Goal: Information Seeking & Learning: Learn about a topic

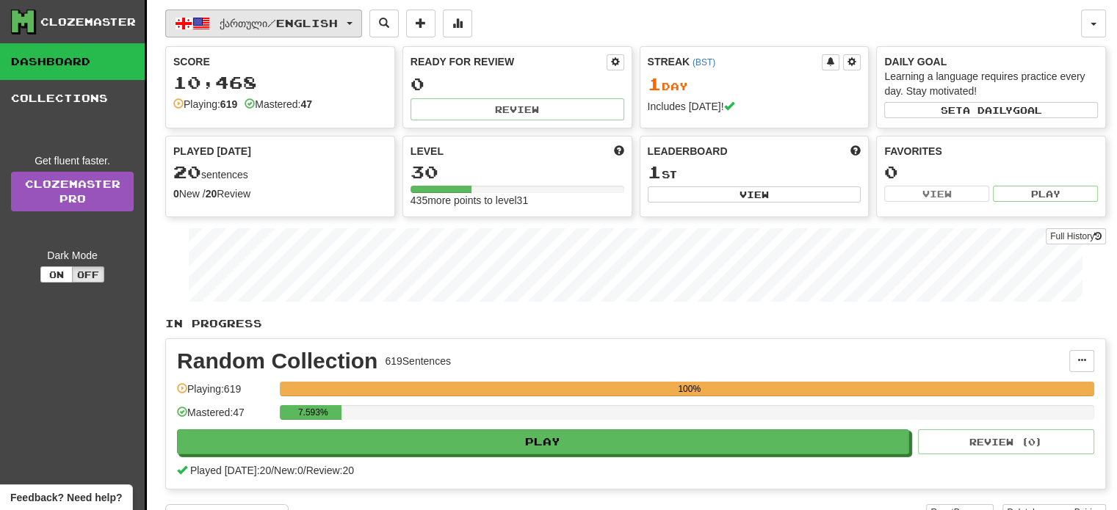
click at [288, 35] on button "ქართული / English" at bounding box center [263, 24] width 197 height 28
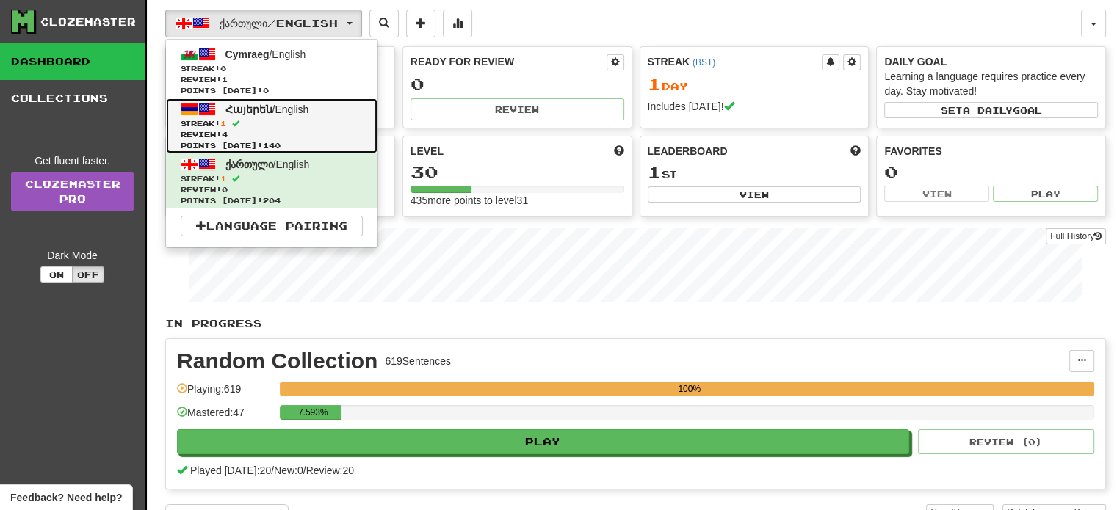
click at [279, 99] on link "Հայերեն / English Streak: 1 Review: 4 Points today: 140" at bounding box center [272, 125] width 212 height 55
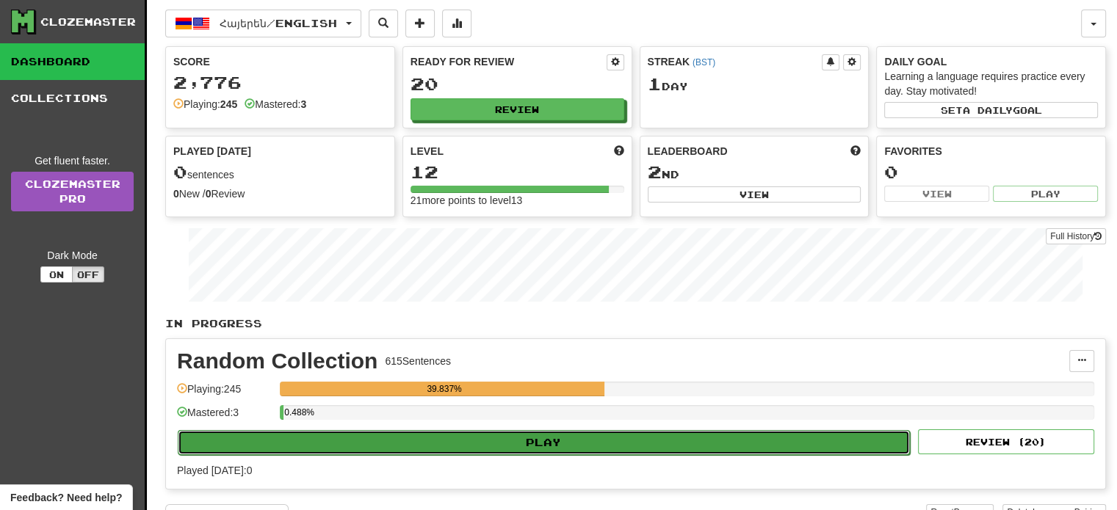
click at [585, 433] on button "Play" at bounding box center [544, 442] width 732 height 25
select select "**"
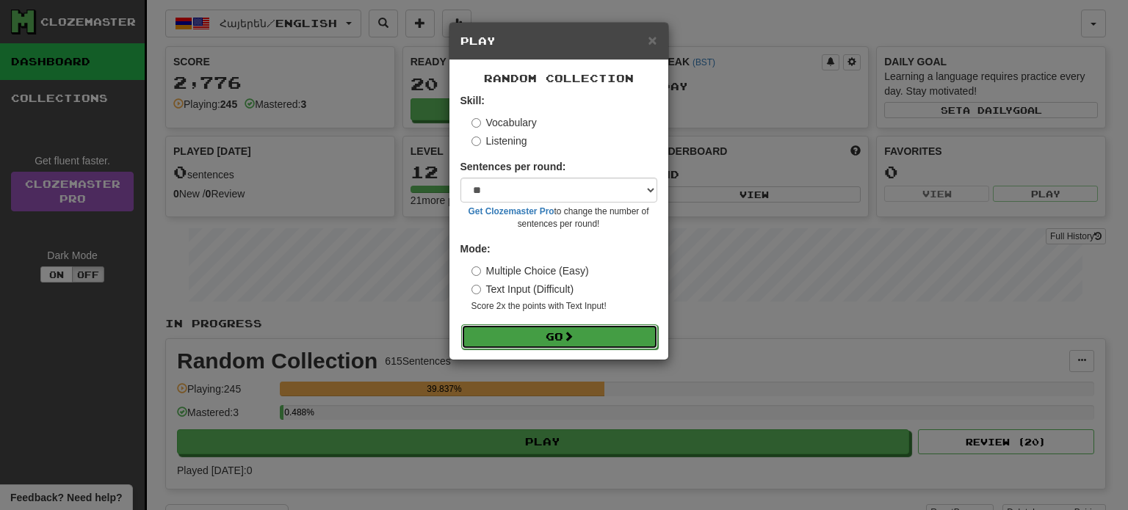
click at [569, 345] on button "Go" at bounding box center [559, 337] width 197 height 25
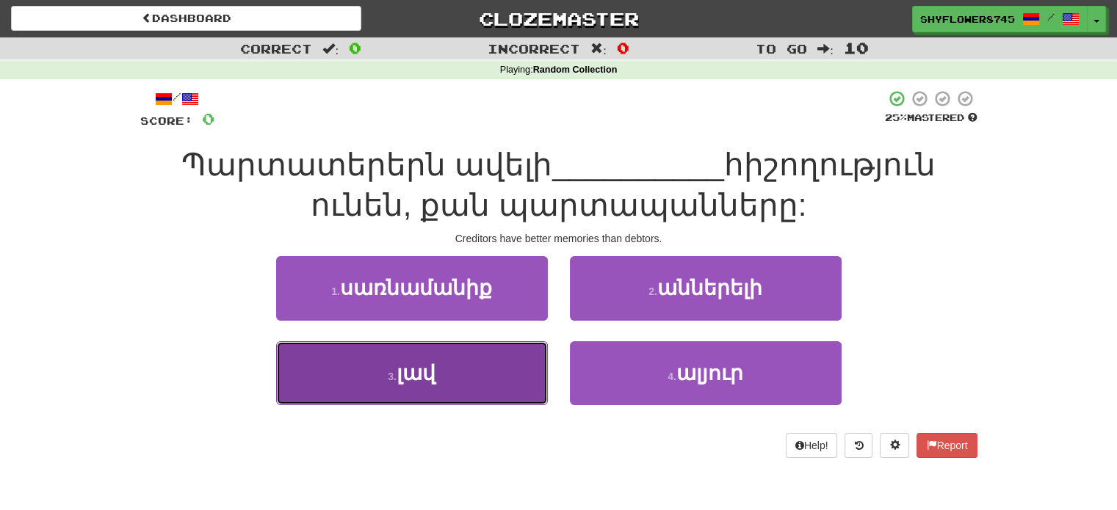
click at [524, 361] on button "3 . լավ" at bounding box center [412, 374] width 272 height 64
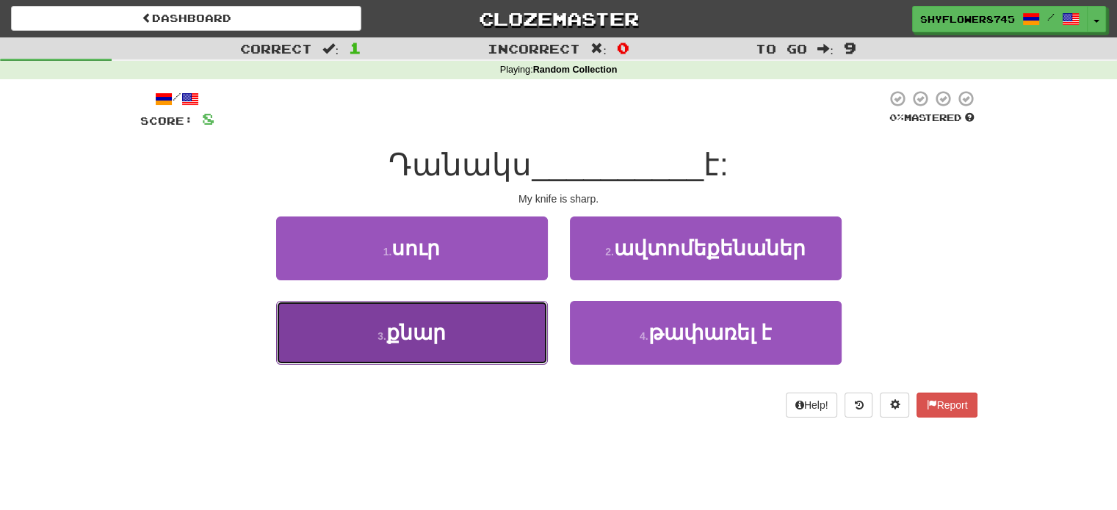
click at [508, 330] on button "3 . քնար" at bounding box center [412, 333] width 272 height 64
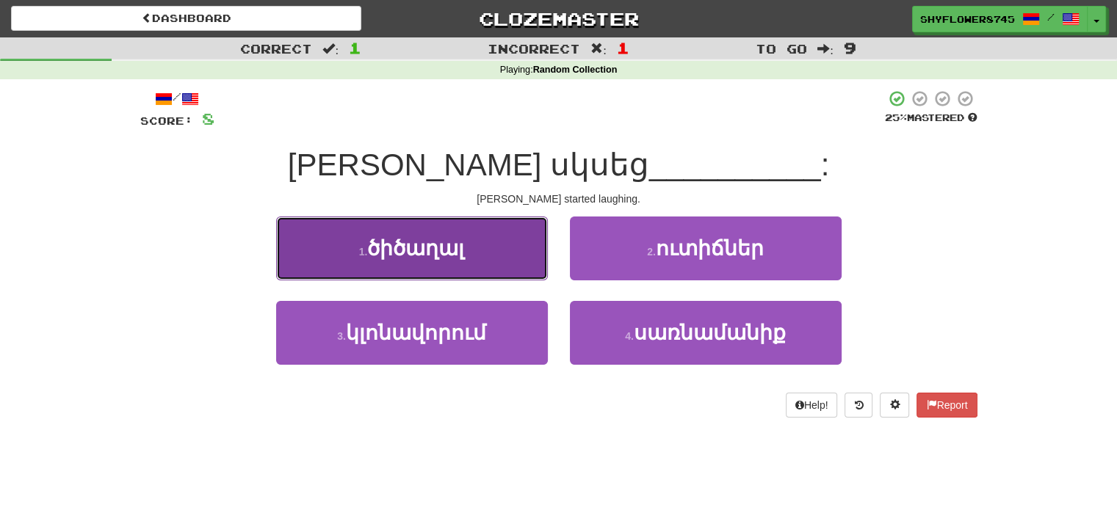
click at [517, 261] on button "1 . ծիծաղալ" at bounding box center [412, 249] width 272 height 64
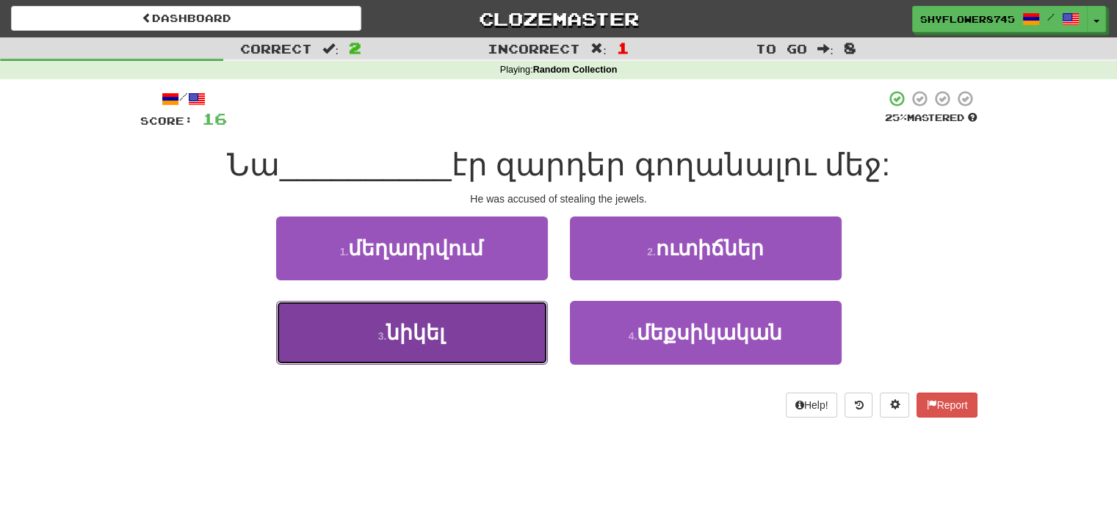
click at [525, 321] on button "3 . նիկել" at bounding box center [412, 333] width 272 height 64
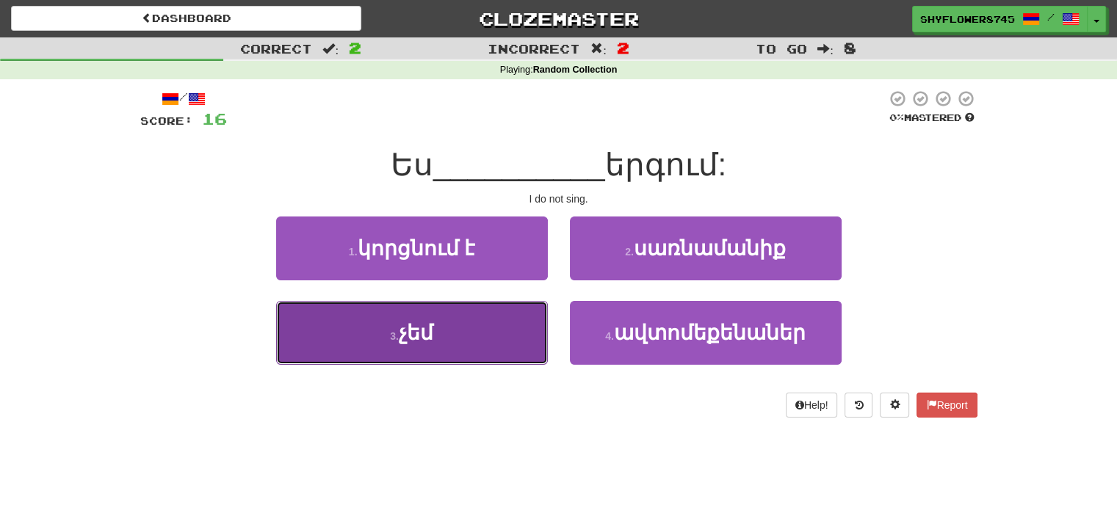
click at [518, 328] on button "3 . չեմ" at bounding box center [412, 333] width 272 height 64
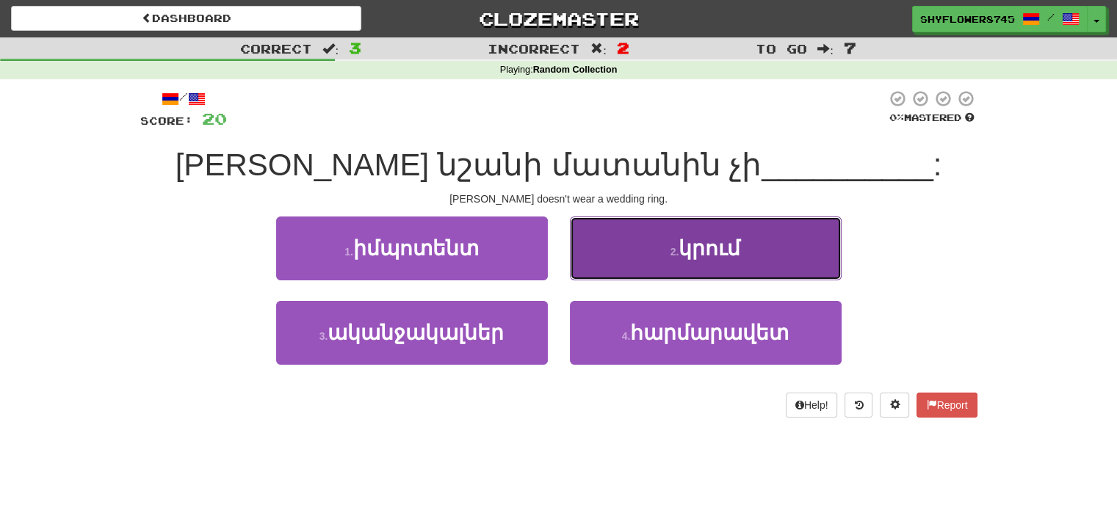
click at [621, 267] on button "2 . կրում" at bounding box center [706, 249] width 272 height 64
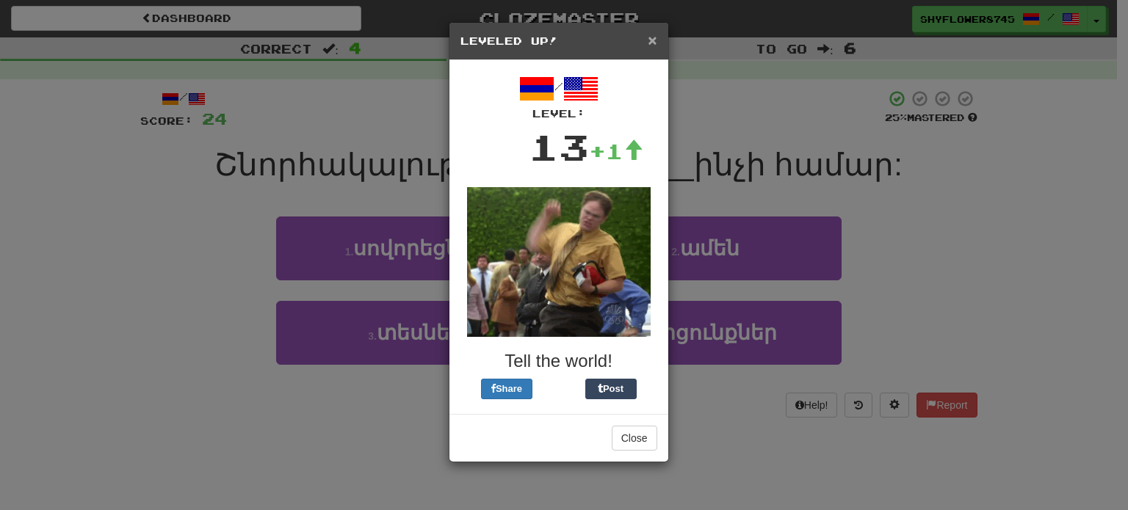
click at [655, 40] on span "×" at bounding box center [652, 40] width 9 height 17
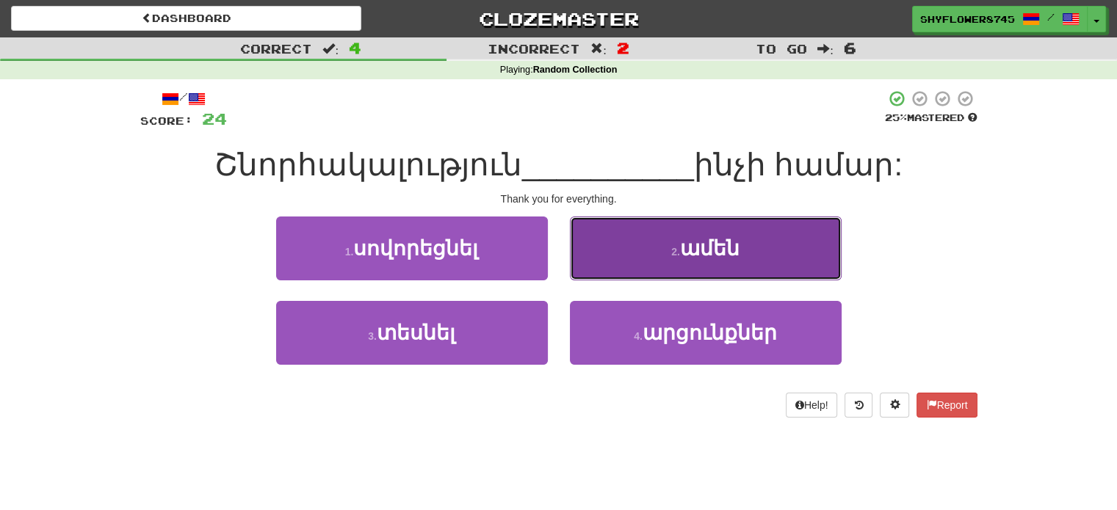
click at [685, 234] on button "2 . ամեն" at bounding box center [706, 249] width 272 height 64
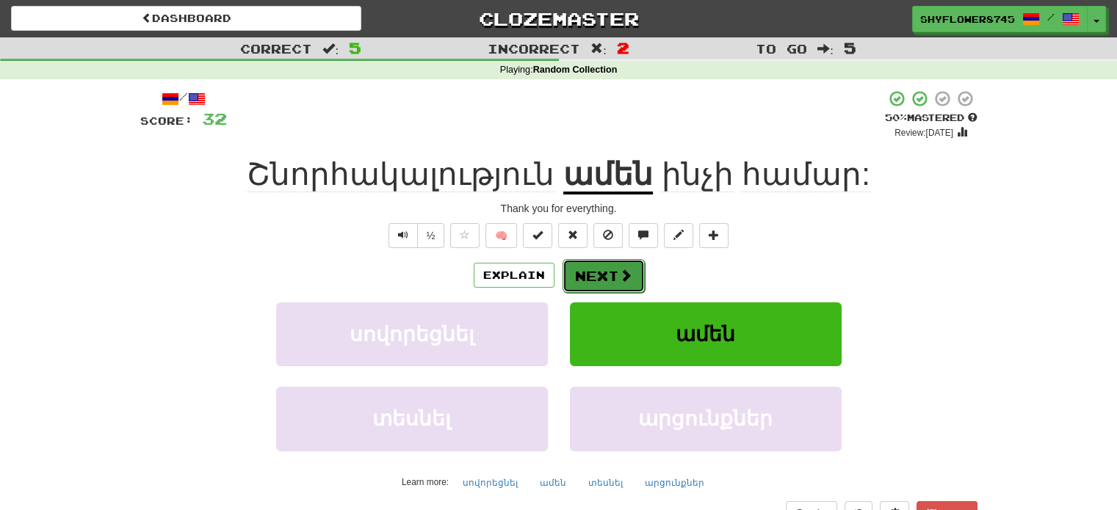
click at [619, 276] on span at bounding box center [625, 275] width 13 height 13
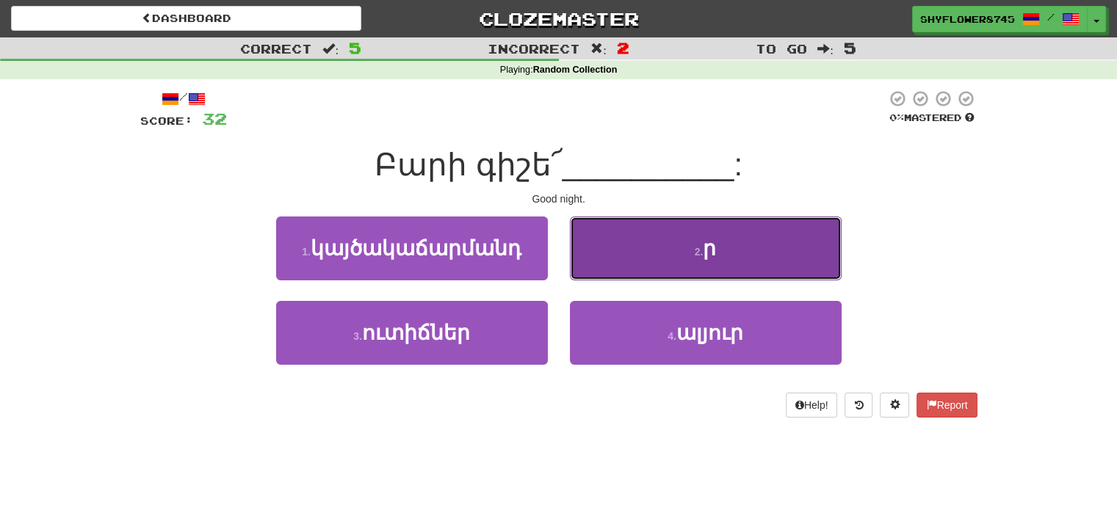
click at [621, 246] on button "2 . ր" at bounding box center [706, 249] width 272 height 64
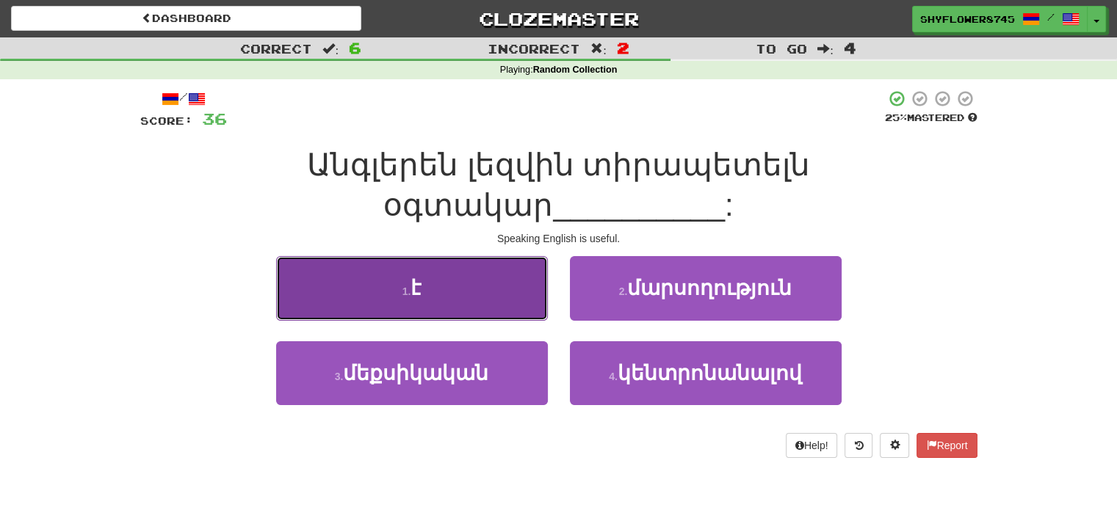
click at [508, 264] on button "1 . է" at bounding box center [412, 288] width 272 height 64
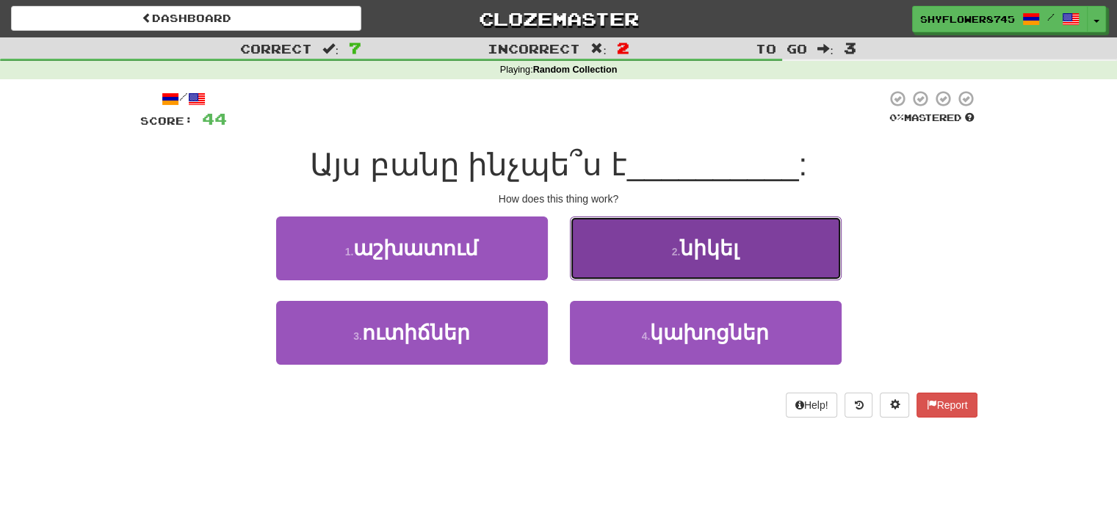
click at [602, 242] on button "2 . նիկել" at bounding box center [706, 249] width 272 height 64
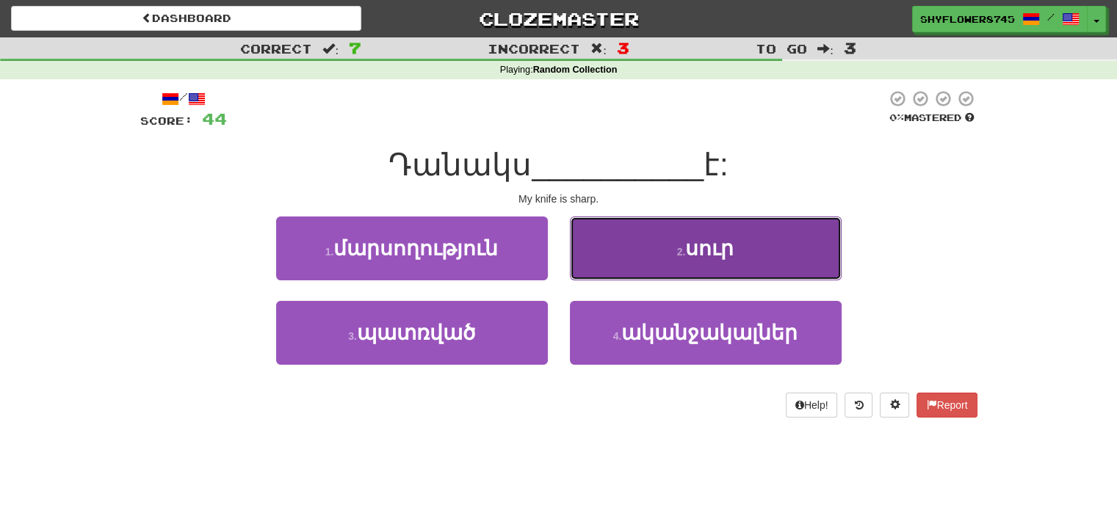
click at [614, 257] on button "2 . սուր" at bounding box center [706, 249] width 272 height 64
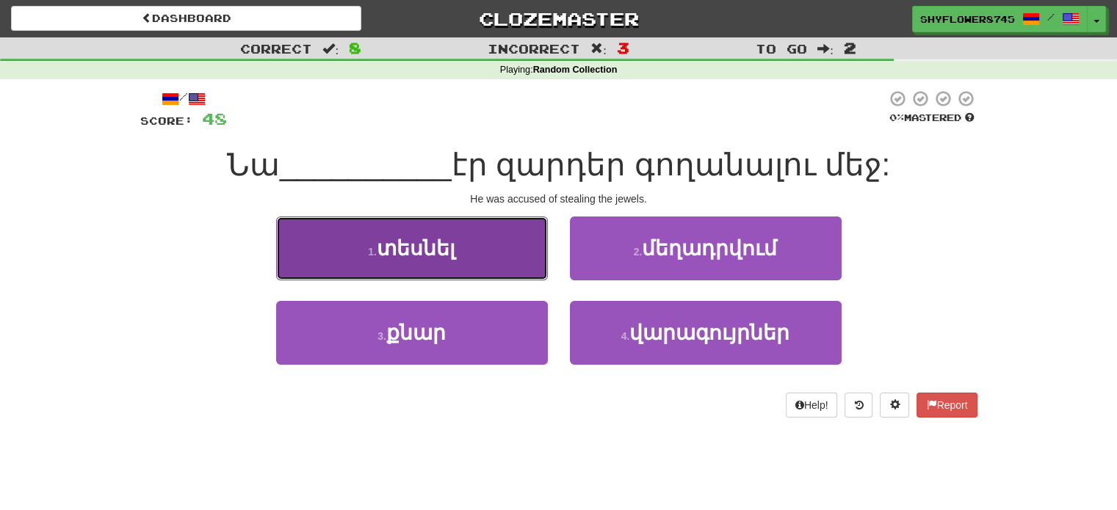
click at [505, 267] on button "1 . տեսնել" at bounding box center [412, 249] width 272 height 64
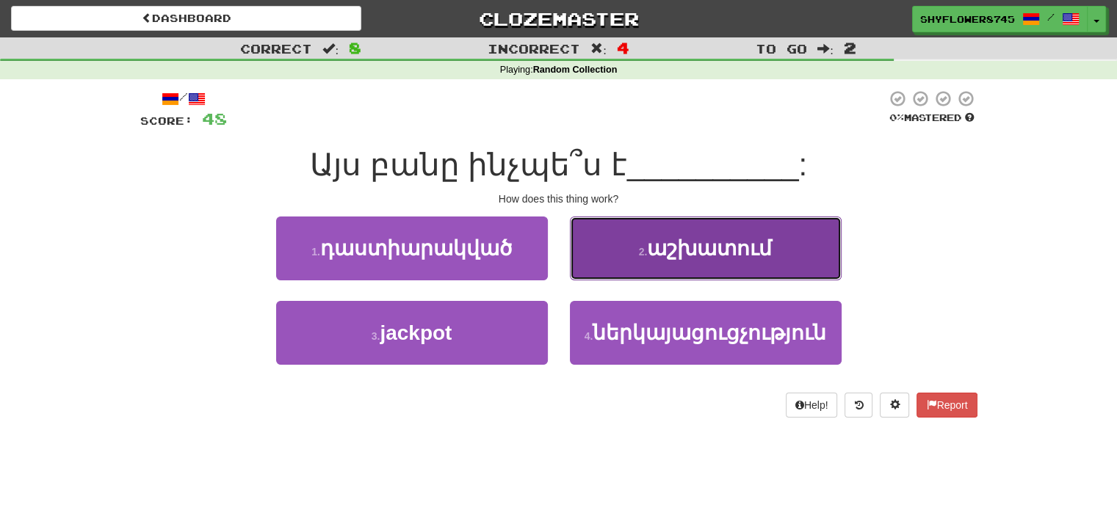
click at [641, 262] on button "2 . աշխատում" at bounding box center [706, 249] width 272 height 64
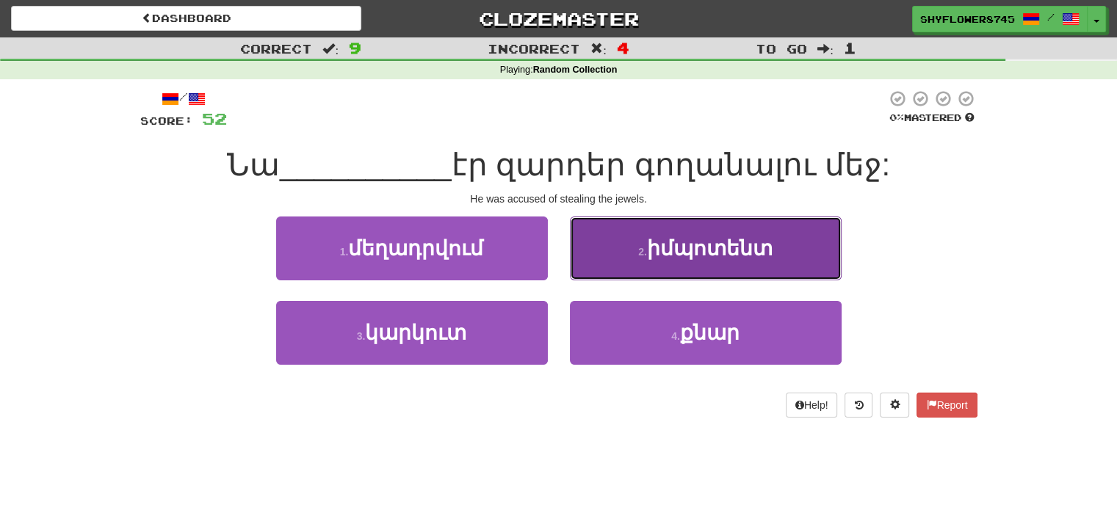
click at [611, 273] on button "2 . իմպոտենտ" at bounding box center [706, 249] width 272 height 64
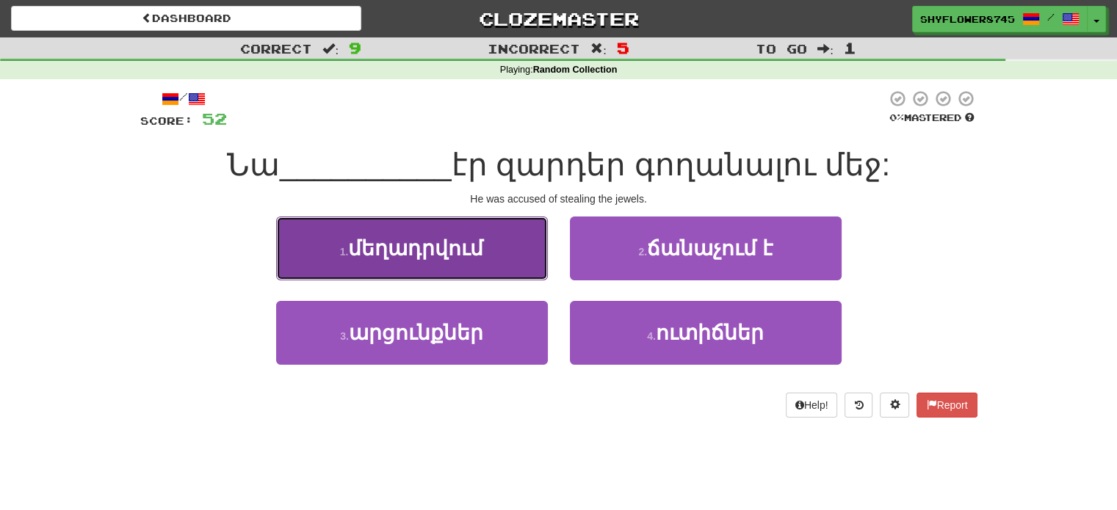
click at [510, 259] on button "1 . մեղադրվում" at bounding box center [412, 249] width 272 height 64
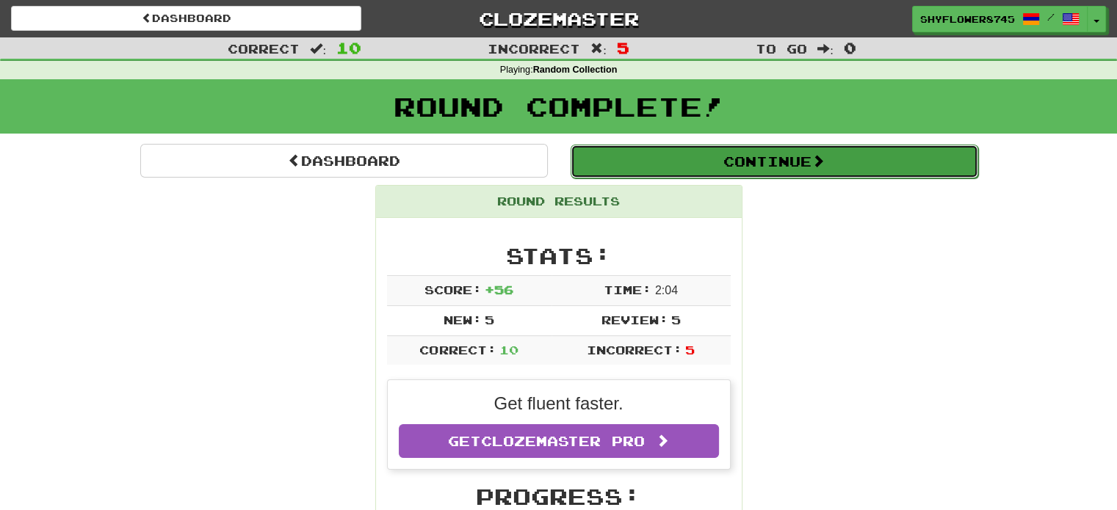
click at [678, 167] on button "Continue" at bounding box center [775, 162] width 408 height 34
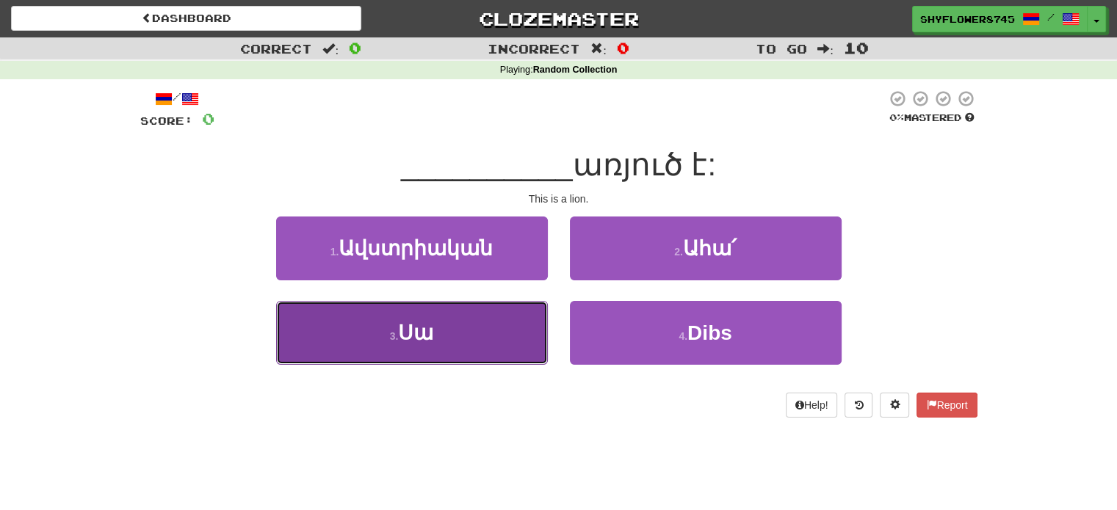
click at [514, 317] on button "3 . Սա" at bounding box center [412, 333] width 272 height 64
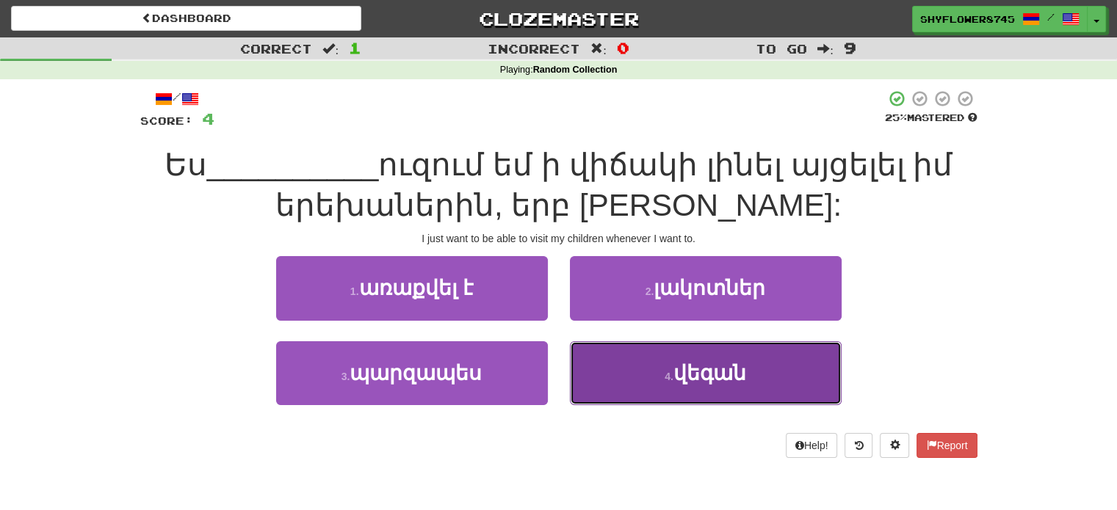
click at [631, 382] on button "4 . վեգան" at bounding box center [706, 374] width 272 height 64
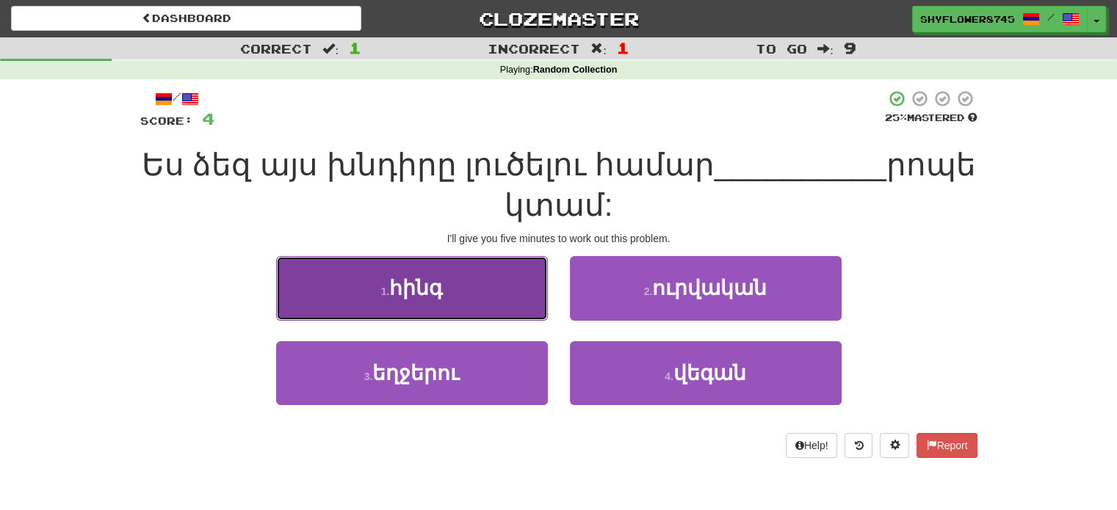
click at [507, 317] on button "1 . հինգ" at bounding box center [412, 288] width 272 height 64
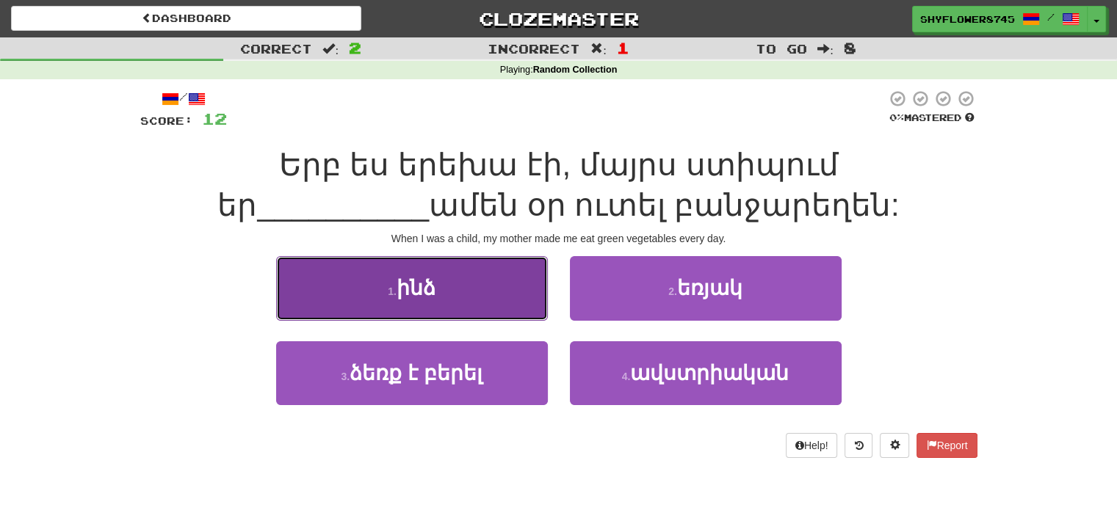
click at [508, 310] on button "1 . ինձ" at bounding box center [412, 288] width 272 height 64
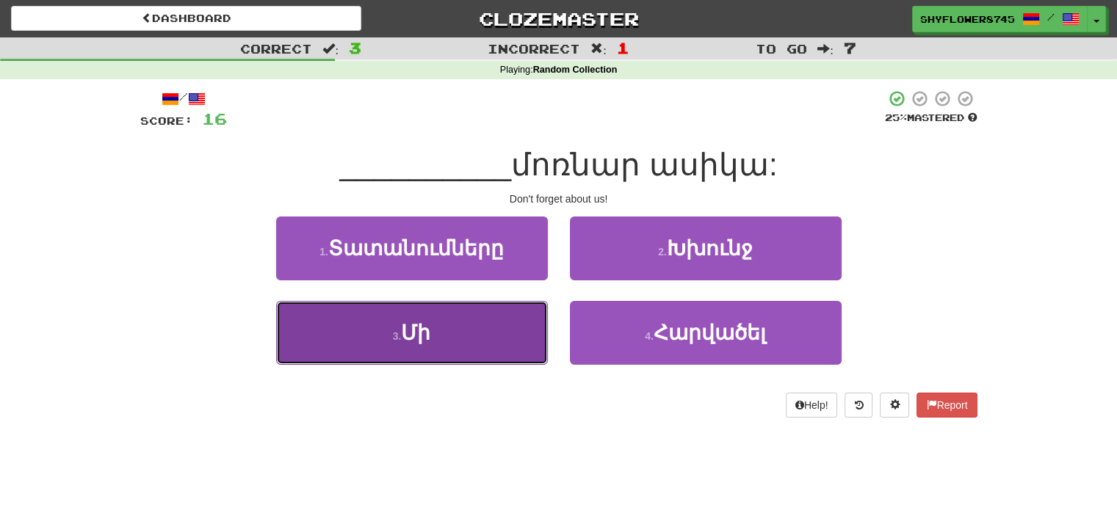
click at [524, 320] on button "3 . Մի" at bounding box center [412, 333] width 272 height 64
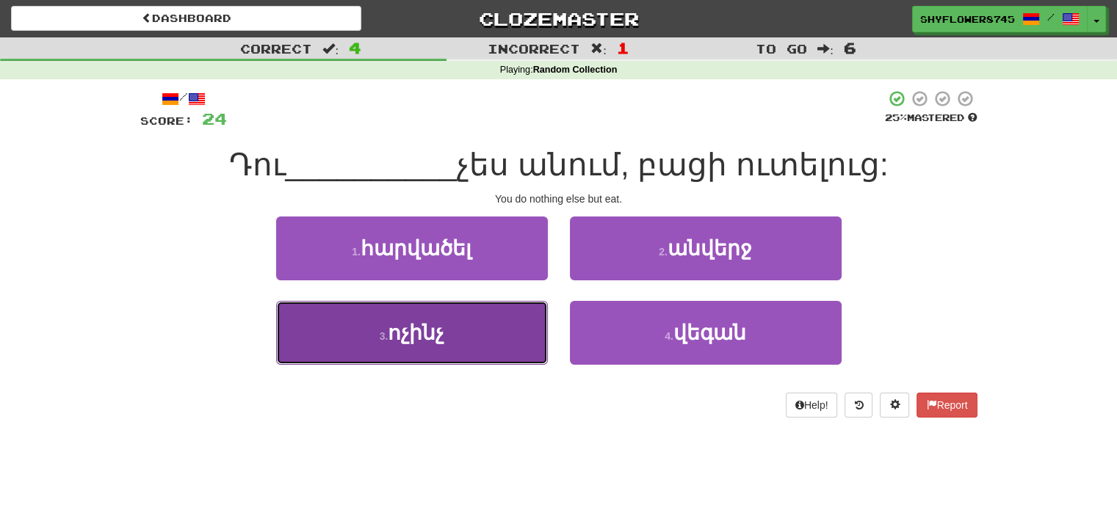
click at [505, 331] on button "3 . ոչինչ" at bounding box center [412, 333] width 272 height 64
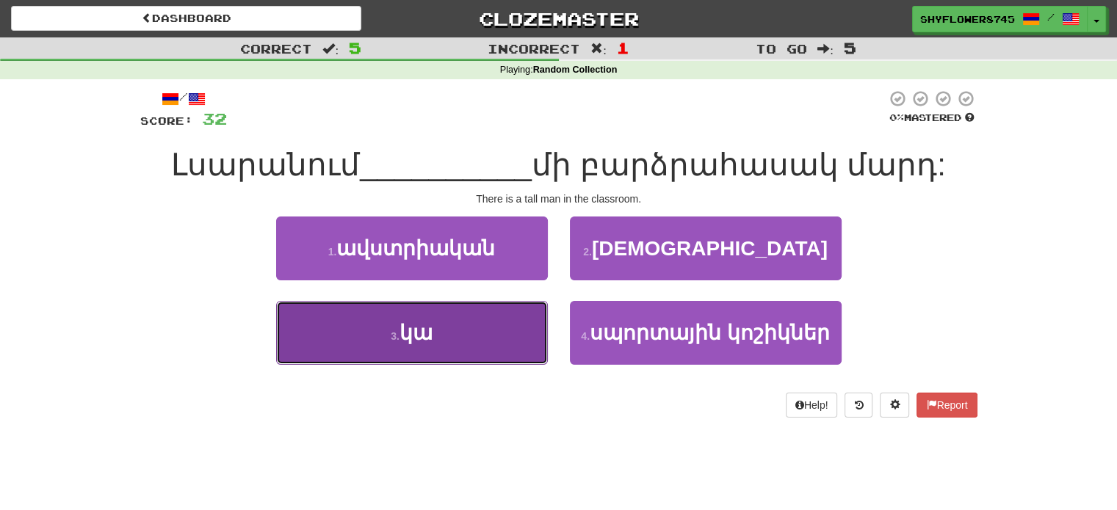
click at [524, 325] on button "3 . կա" at bounding box center [412, 333] width 272 height 64
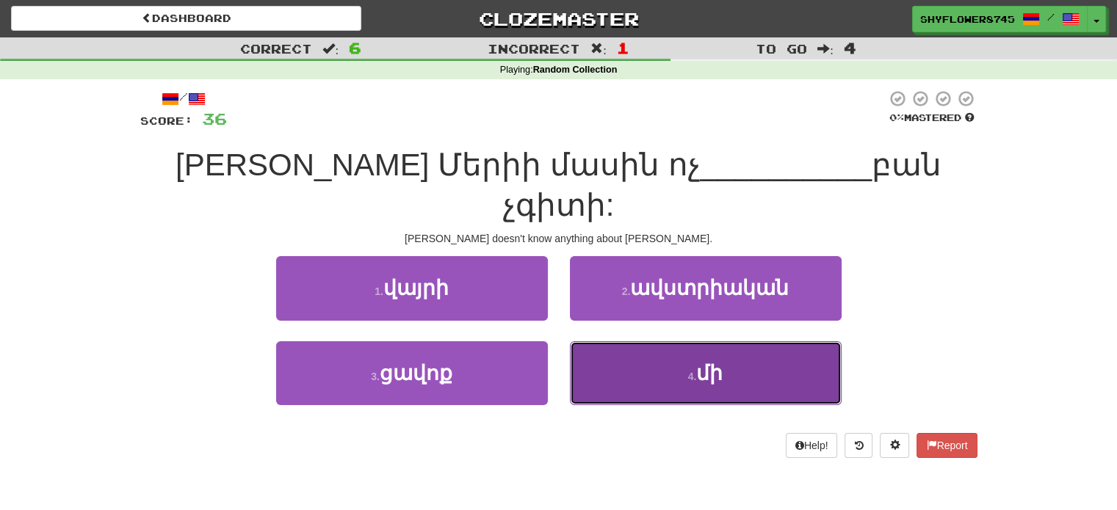
click at [641, 342] on button "4 . մի" at bounding box center [706, 374] width 272 height 64
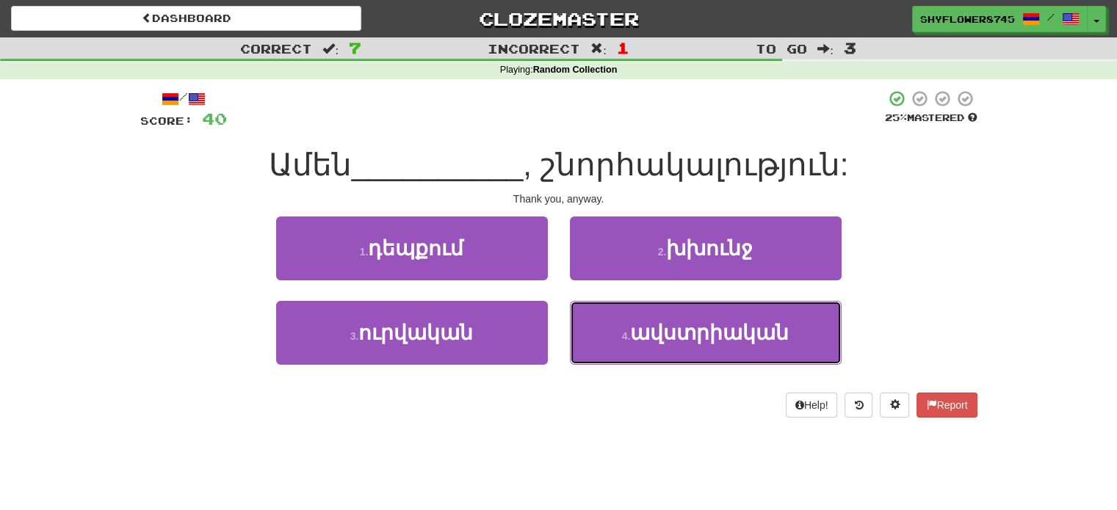
click at [641, 328] on span "ավստրիական" at bounding box center [709, 333] width 159 height 23
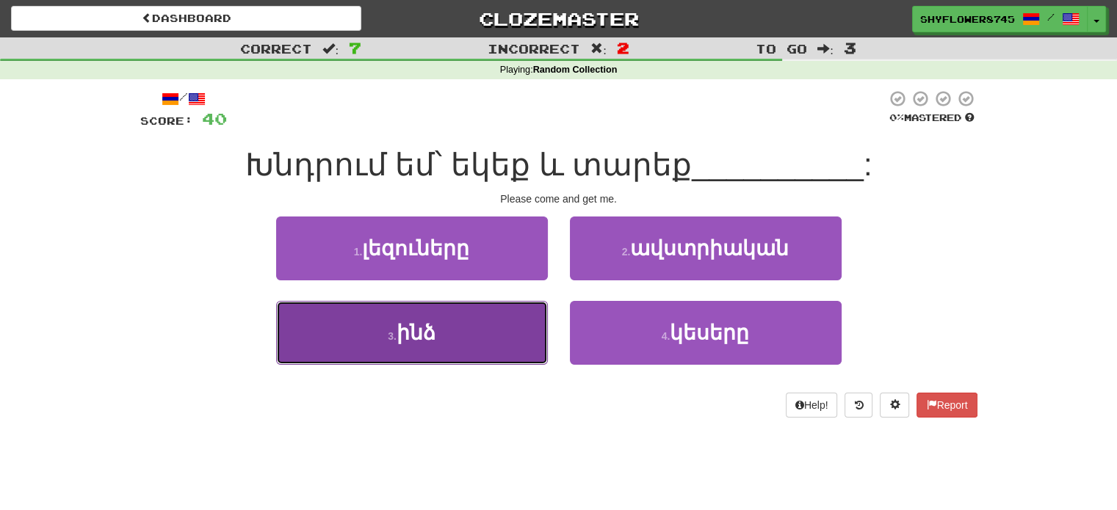
click at [513, 328] on button "3 . ինձ" at bounding box center [412, 333] width 272 height 64
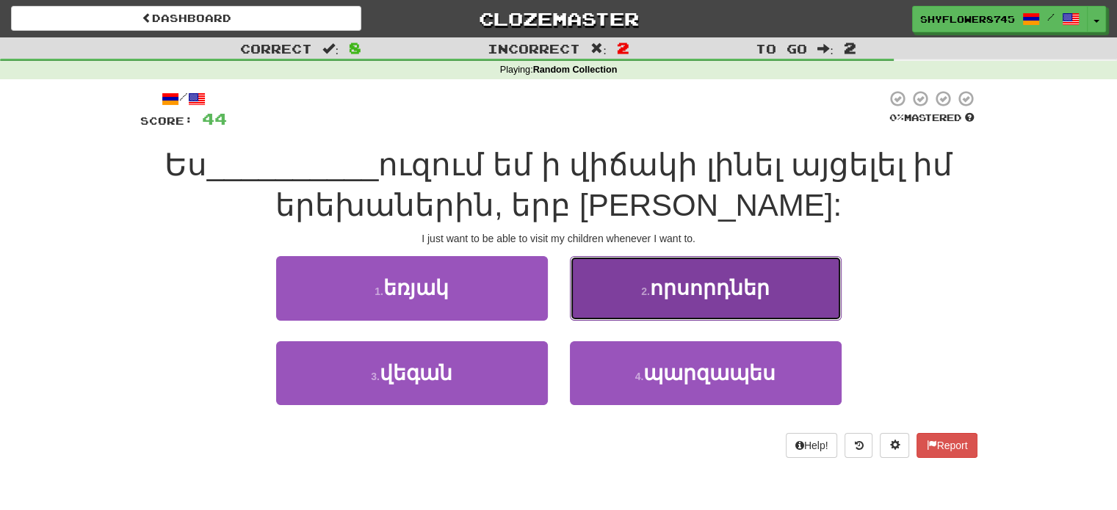
click at [617, 297] on button "2 . որսորդներ" at bounding box center [706, 288] width 272 height 64
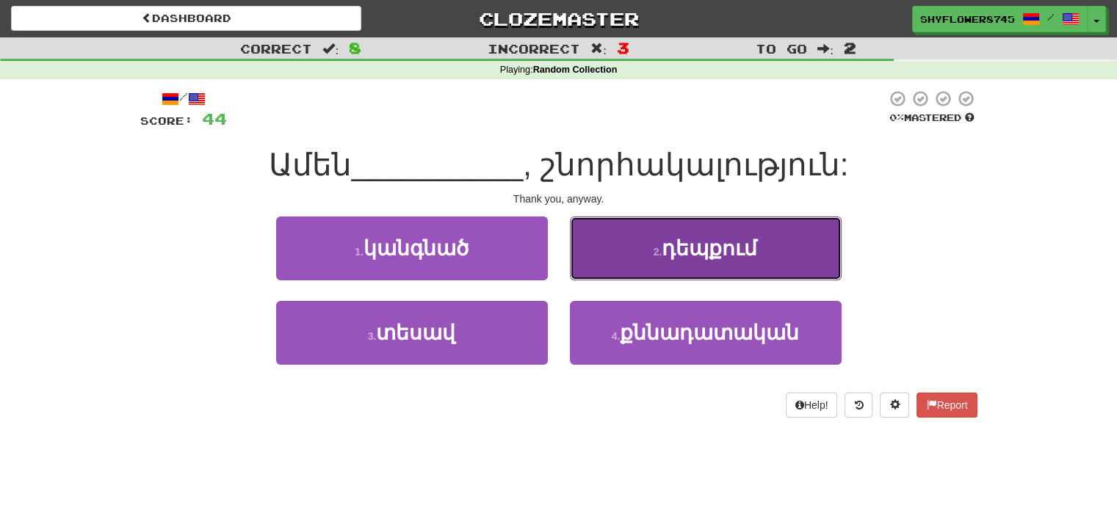
click at [624, 261] on button "2 . դեպքում" at bounding box center [706, 249] width 272 height 64
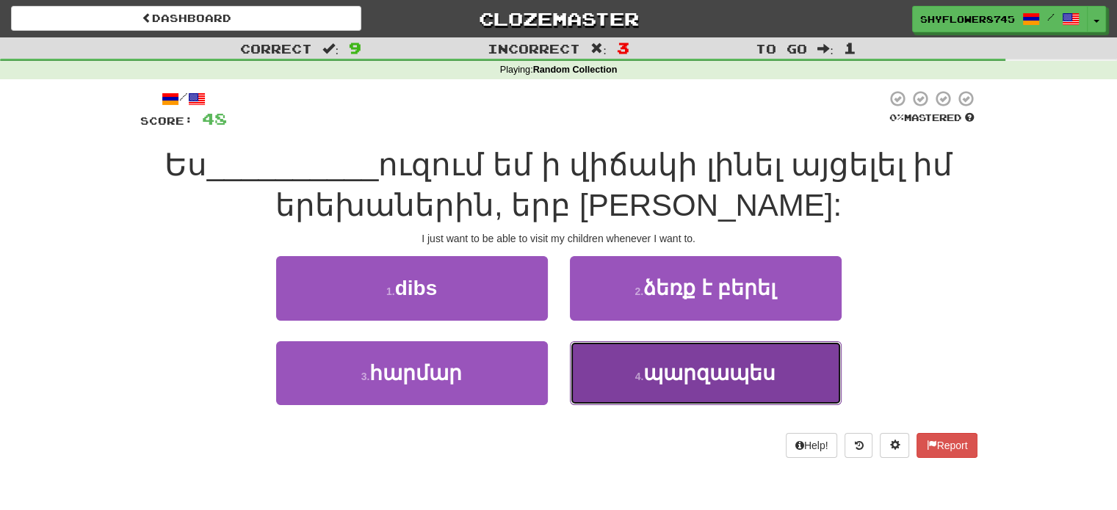
click at [618, 369] on button "4 . պարզապես" at bounding box center [706, 374] width 272 height 64
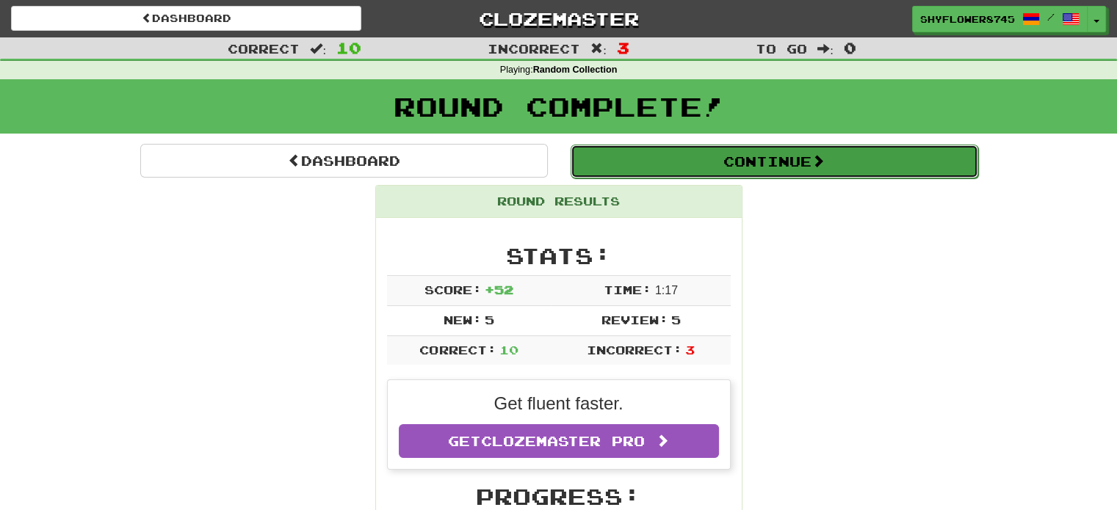
click at [614, 162] on button "Continue" at bounding box center [775, 162] width 408 height 34
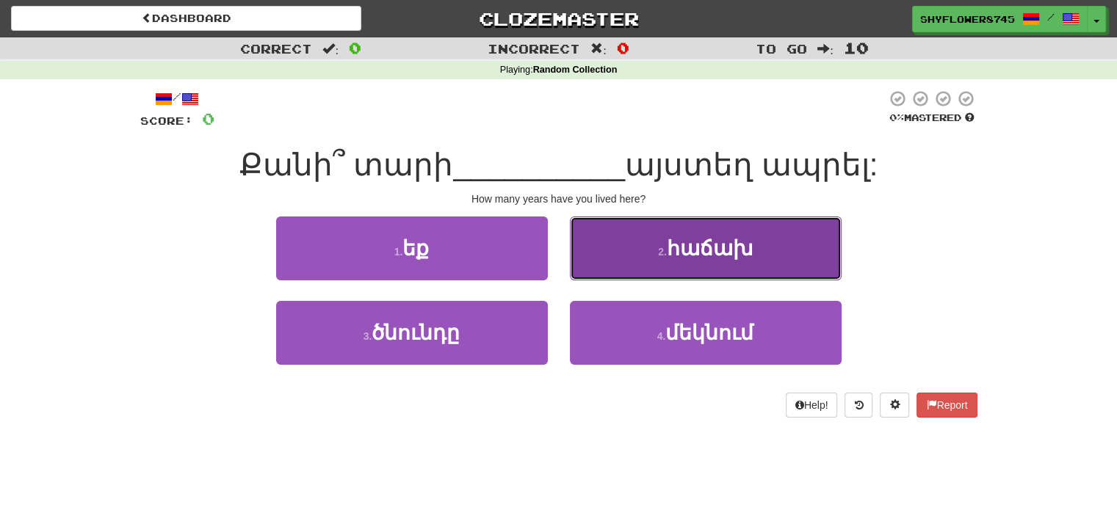
click at [650, 228] on button "2 . հաճախ" at bounding box center [706, 249] width 272 height 64
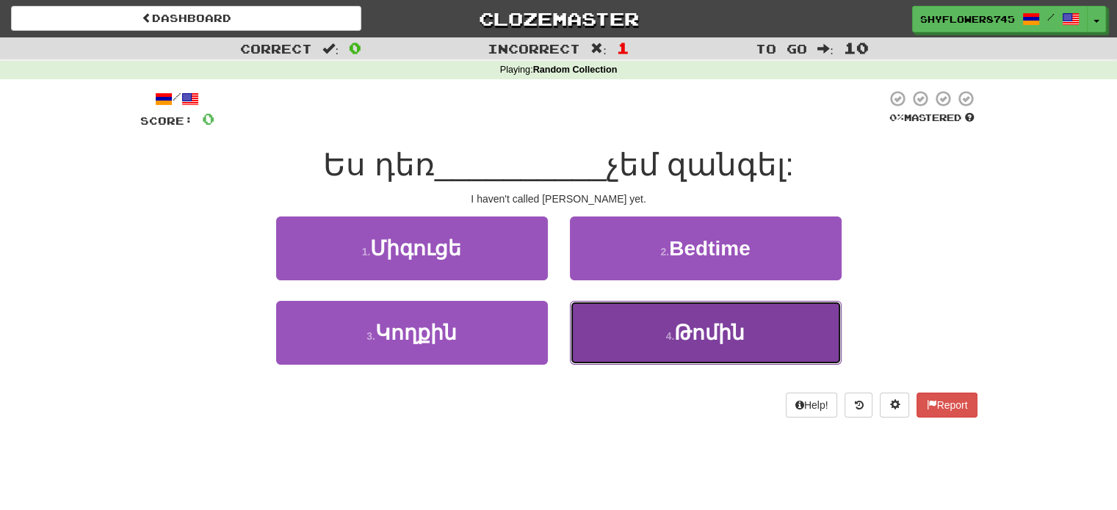
click at [613, 347] on button "4 . Թոմին" at bounding box center [706, 333] width 272 height 64
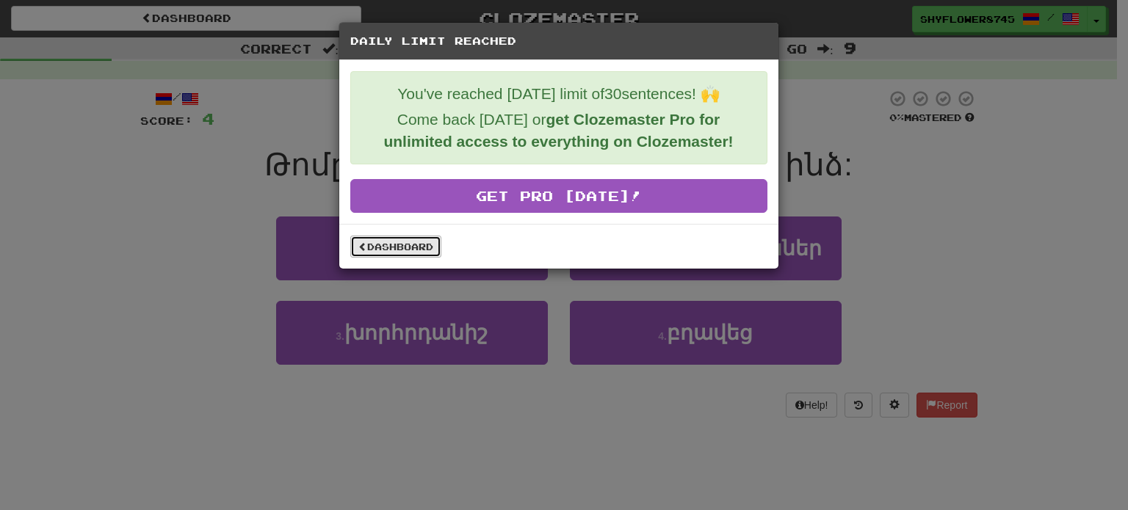
click at [426, 239] on link "Dashboard" at bounding box center [395, 247] width 91 height 22
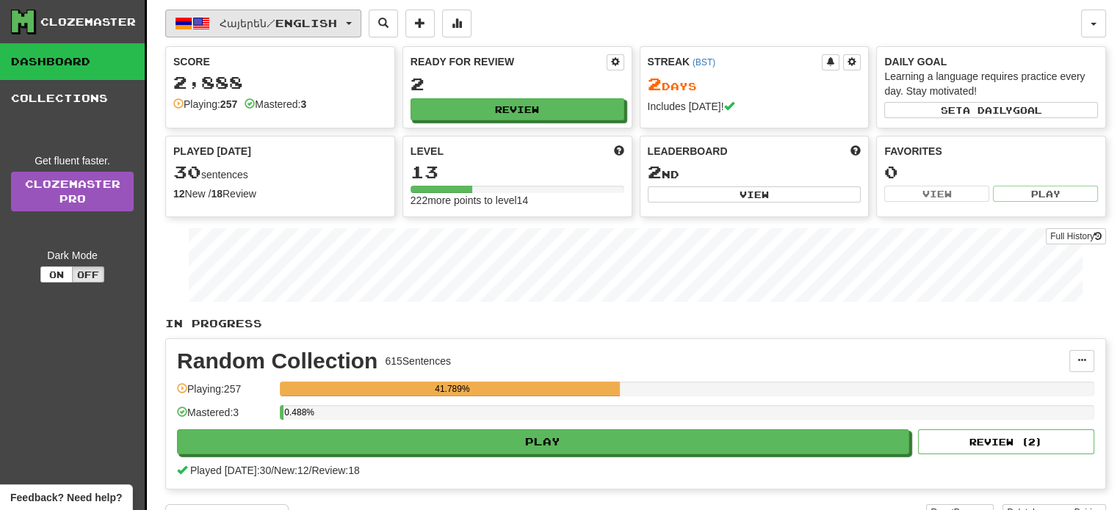
click at [264, 14] on button "Հայերեն / English" at bounding box center [263, 24] width 196 height 28
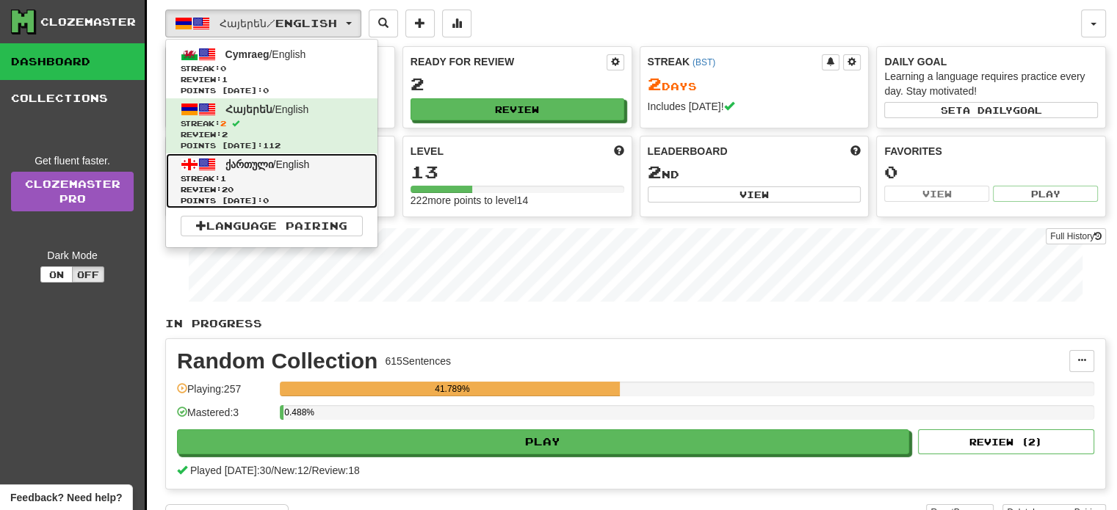
click at [250, 174] on span "Streak: 1" at bounding box center [272, 178] width 182 height 11
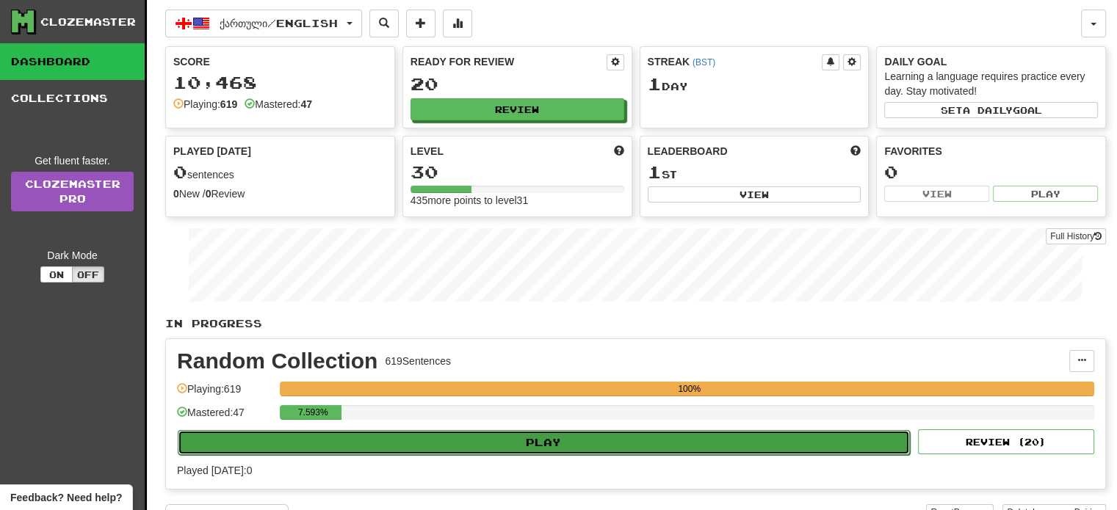
click at [541, 432] on button "Play" at bounding box center [544, 442] width 732 height 25
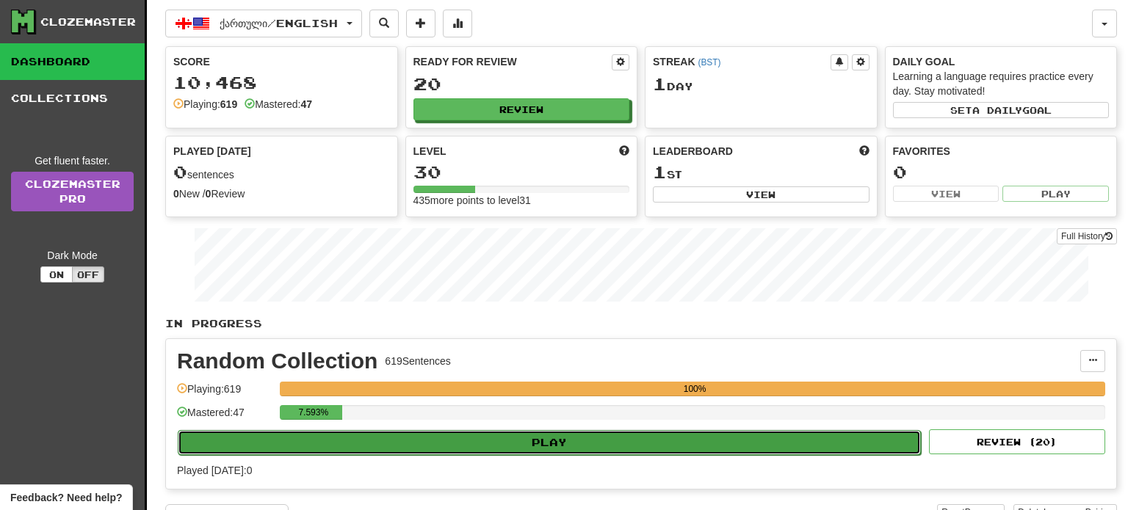
select select "**"
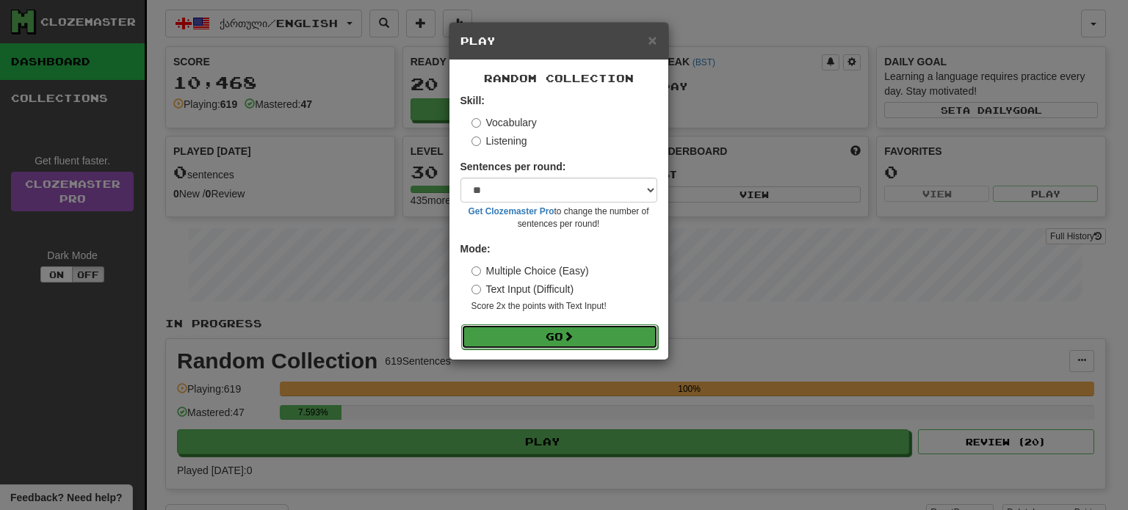
click at [514, 339] on button "Go" at bounding box center [559, 337] width 197 height 25
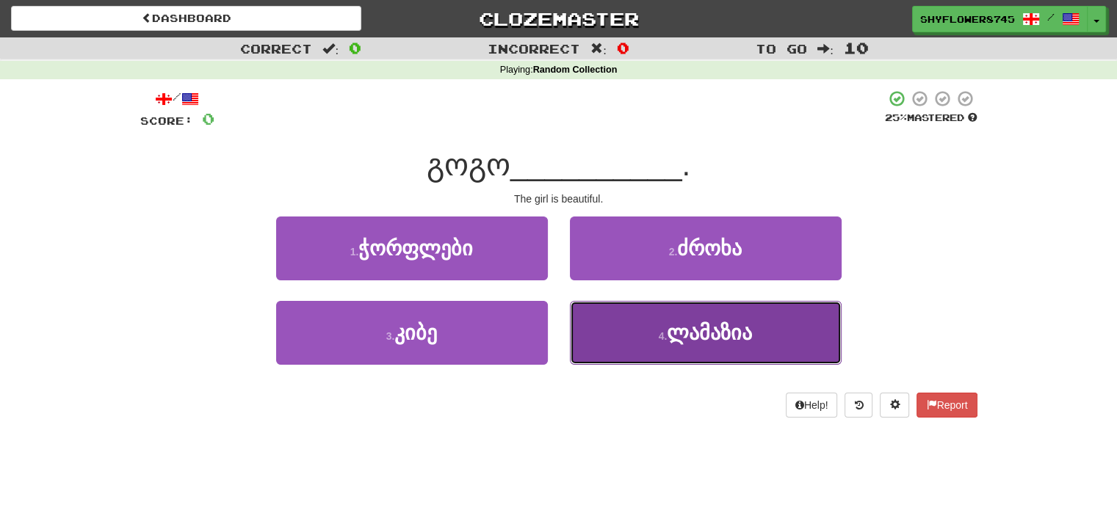
click at [595, 322] on button "4 . ლამაზია" at bounding box center [706, 333] width 272 height 64
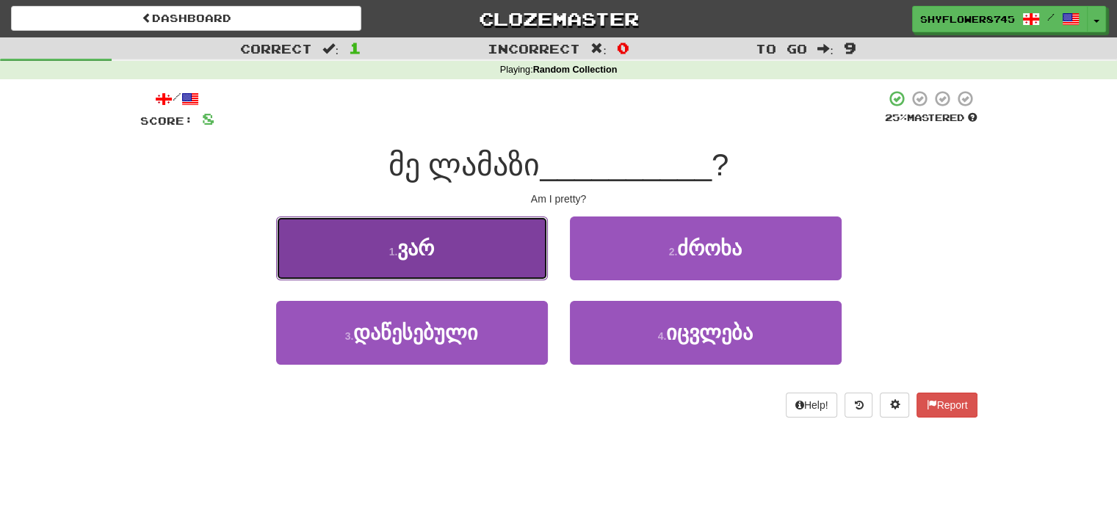
click at [505, 256] on button "1 . ვარ" at bounding box center [412, 249] width 272 height 64
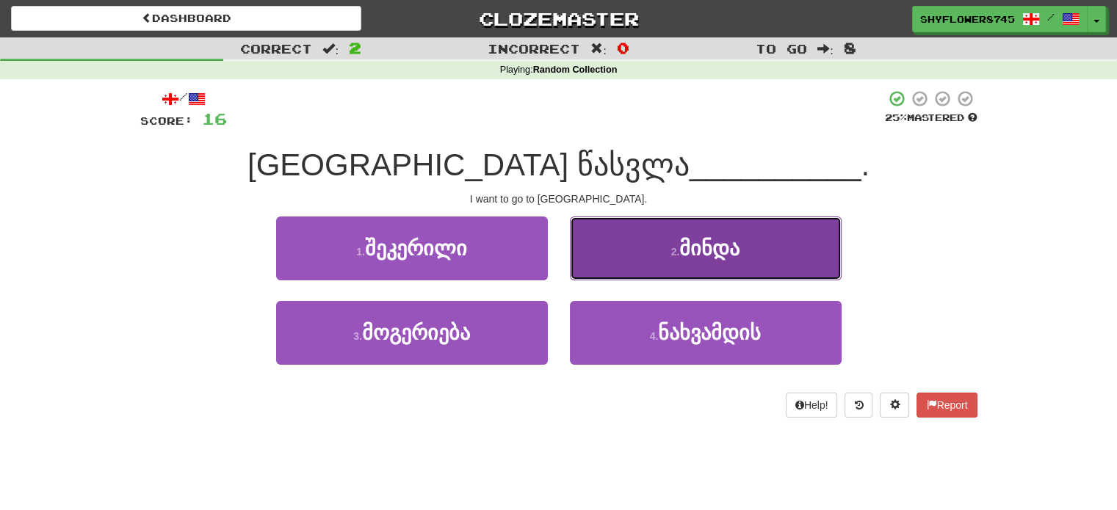
click at [610, 264] on button "2 . [GEOGRAPHIC_DATA]" at bounding box center [706, 249] width 272 height 64
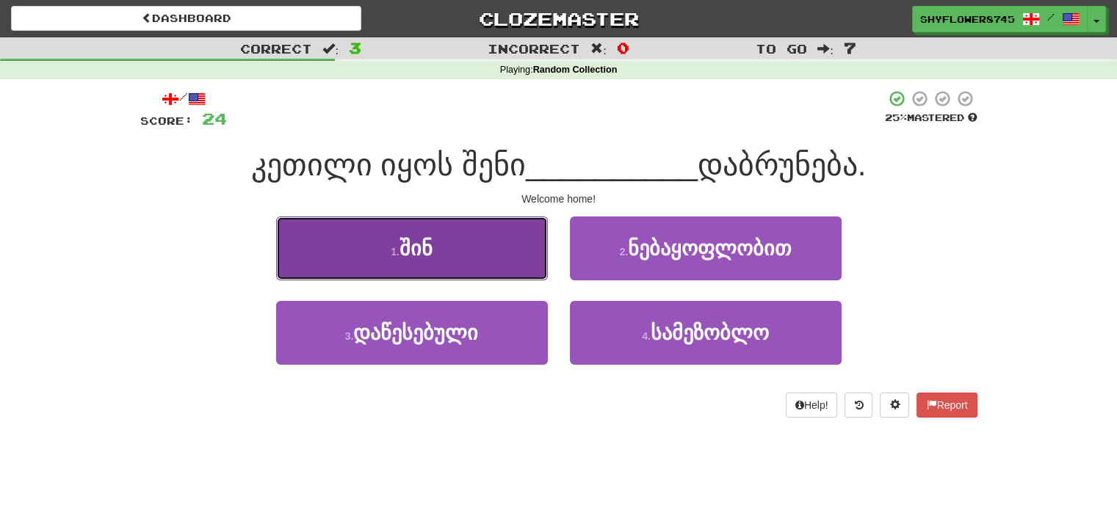
click at [502, 261] on button "1 . შინ" at bounding box center [412, 249] width 272 height 64
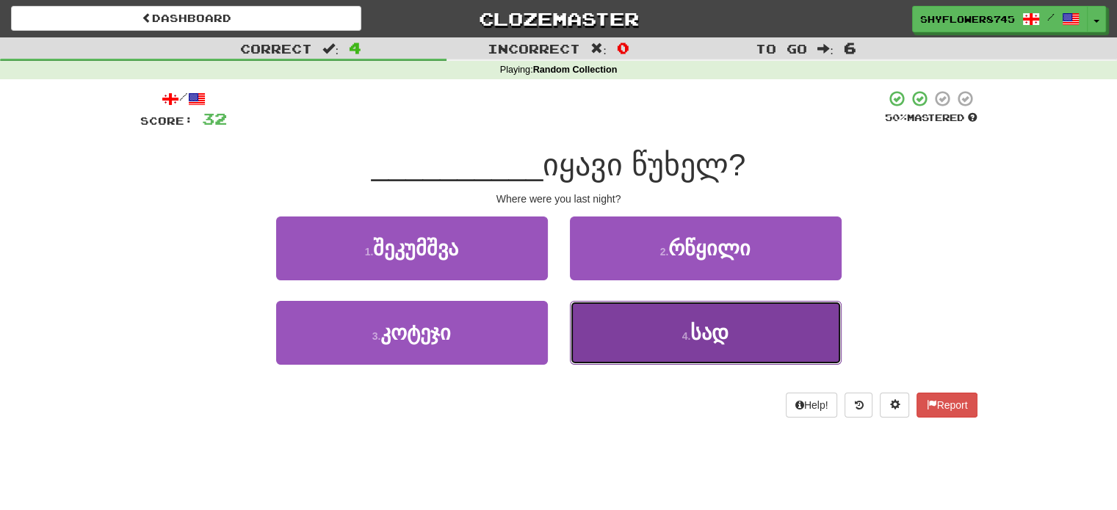
click at [691, 336] on small "4 ." at bounding box center [686, 337] width 9 height 12
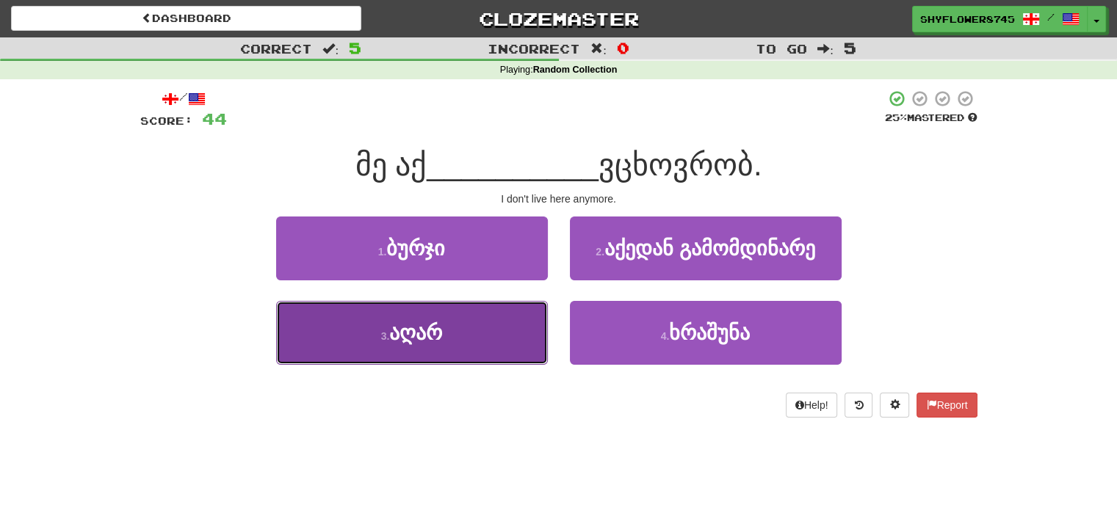
click at [497, 328] on button "3 . აღარ" at bounding box center [412, 333] width 272 height 64
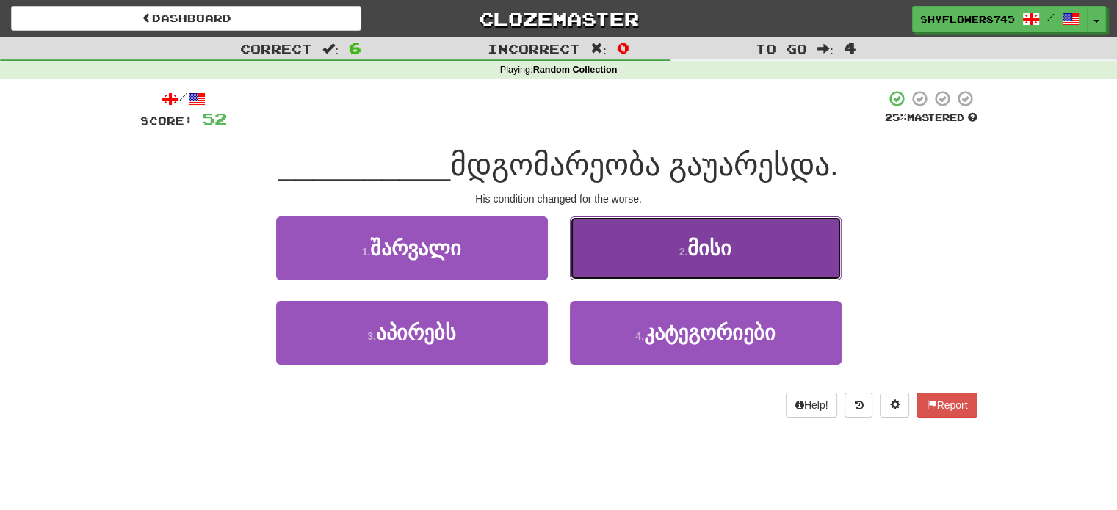
click at [634, 257] on button "2 . მისი" at bounding box center [706, 249] width 272 height 64
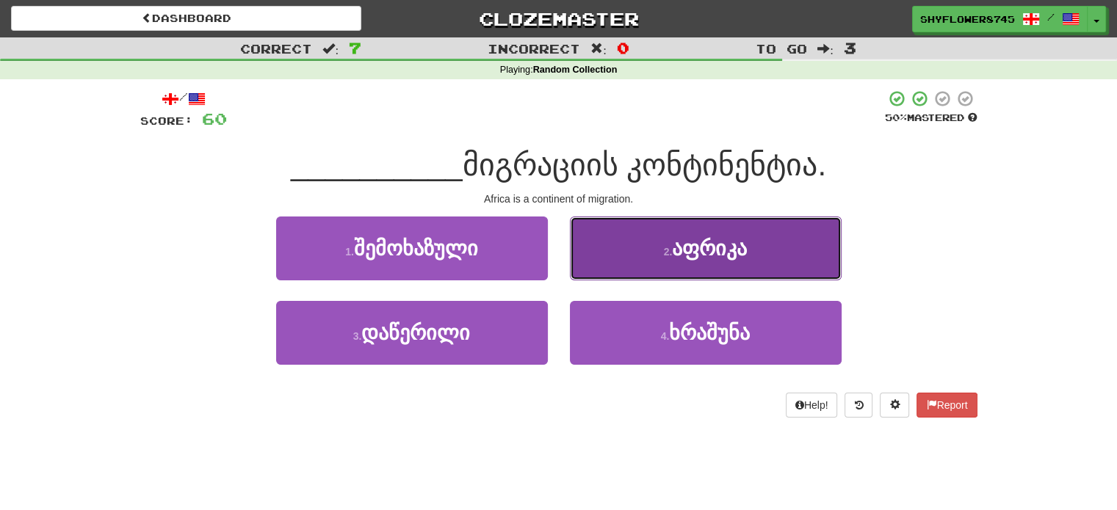
click at [632, 261] on button "2 . [GEOGRAPHIC_DATA]" at bounding box center [706, 249] width 272 height 64
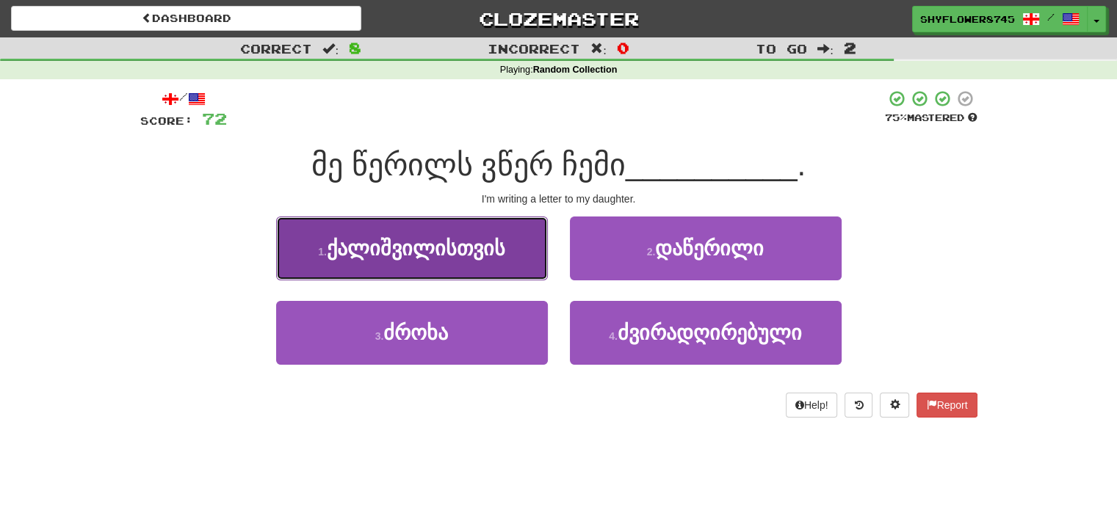
click at [476, 267] on button "1 . ქალიშვილისთვის" at bounding box center [412, 249] width 272 height 64
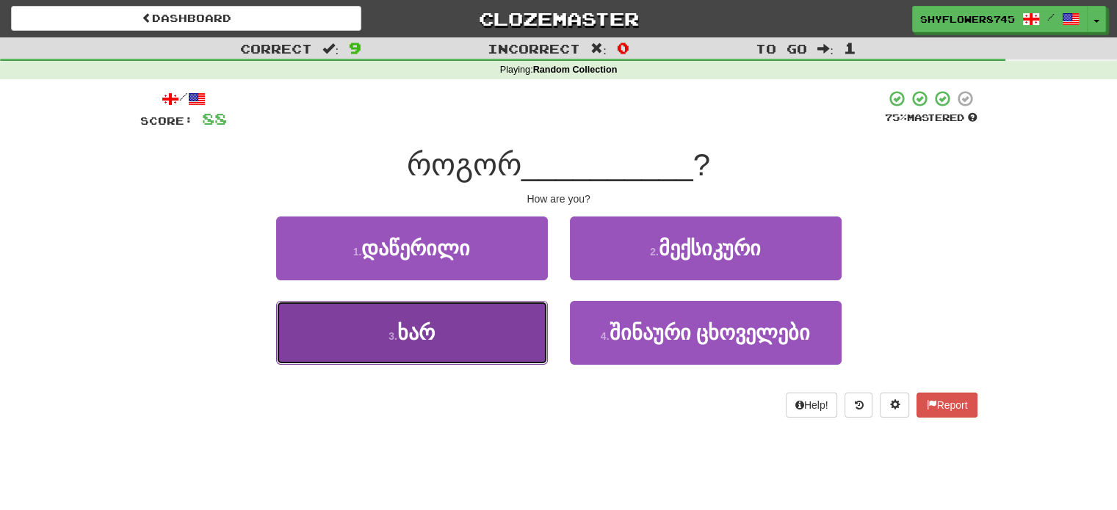
click at [452, 353] on button "3 . ხარ" at bounding box center [412, 333] width 272 height 64
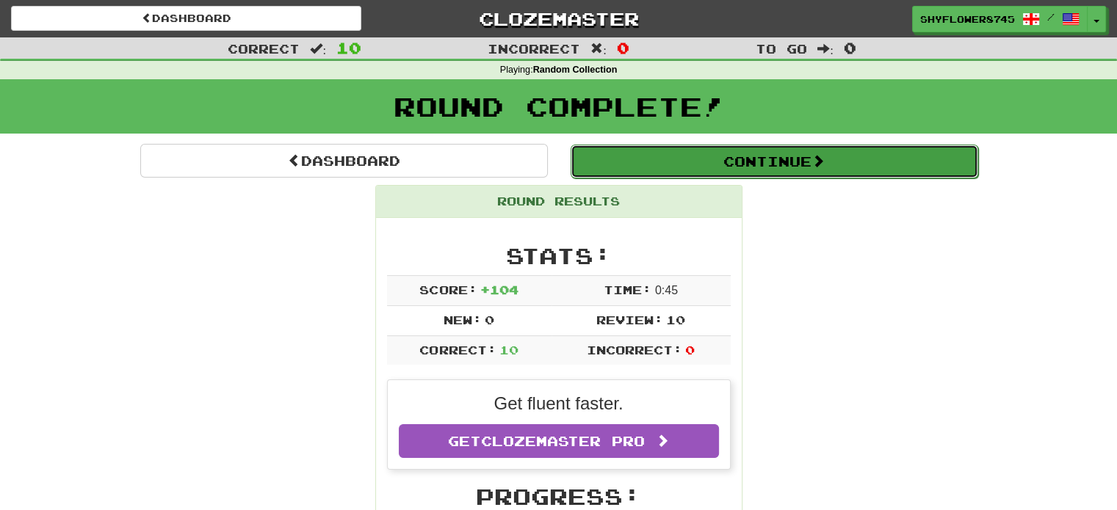
click at [708, 174] on button "Continue" at bounding box center [775, 162] width 408 height 34
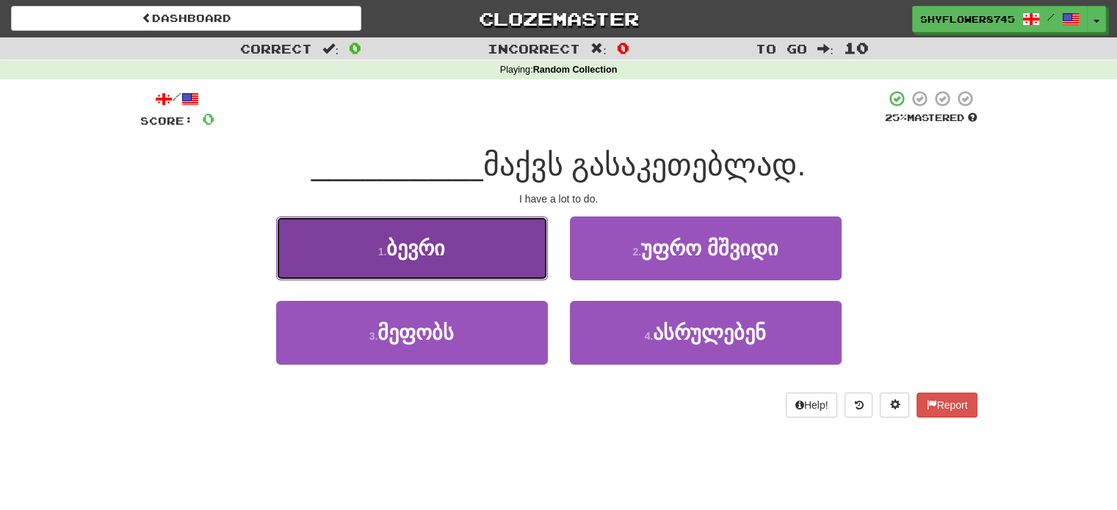
click at [498, 264] on button "1 . ბევრი" at bounding box center [412, 249] width 272 height 64
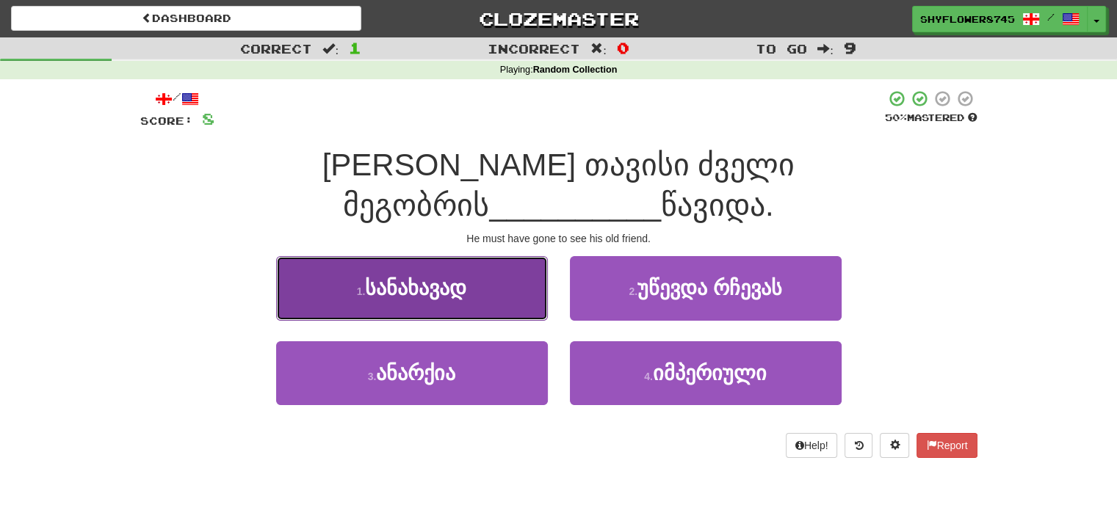
click at [506, 264] on button "1 . სანახავად" at bounding box center [412, 288] width 272 height 64
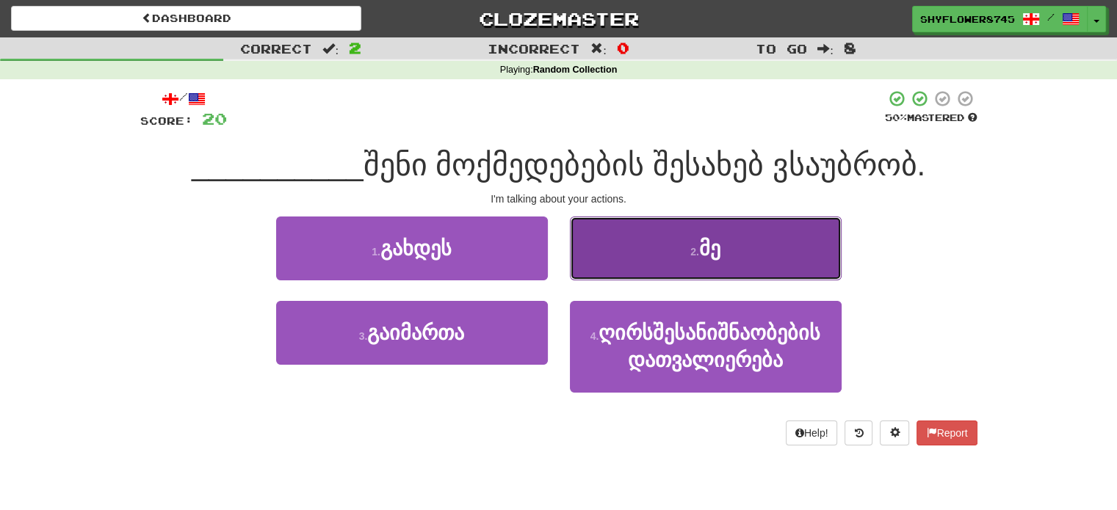
click at [632, 246] on button "2 . მე" at bounding box center [706, 249] width 272 height 64
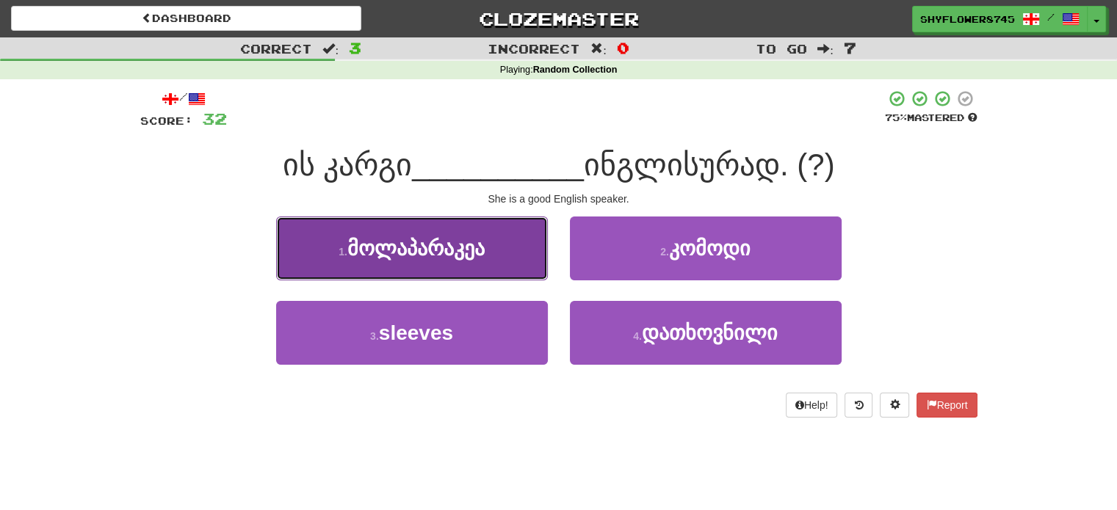
click at [510, 261] on button "1 . მოლაპარაკეა" at bounding box center [412, 249] width 272 height 64
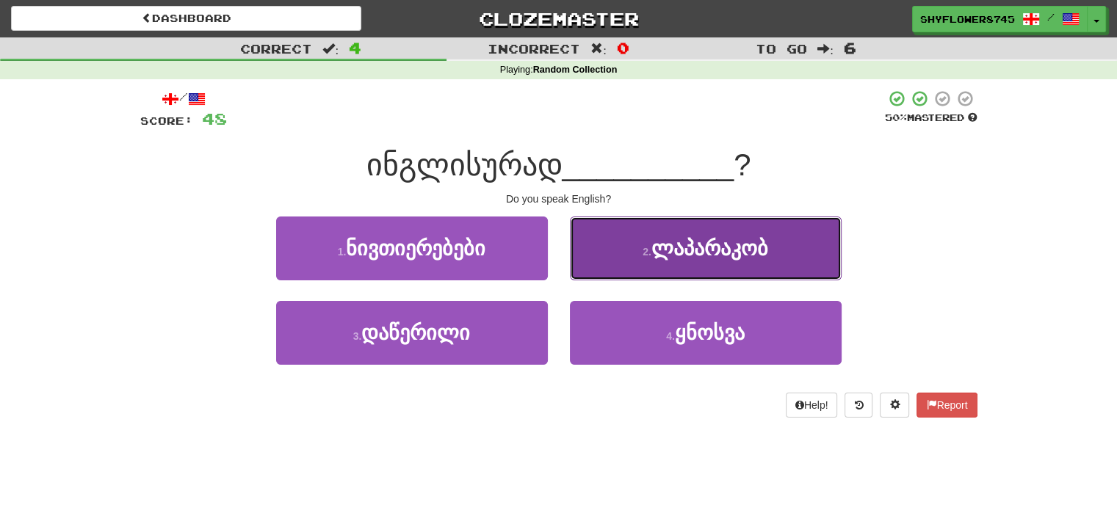
click at [613, 271] on button "2 . ლაპარაკობ" at bounding box center [706, 249] width 272 height 64
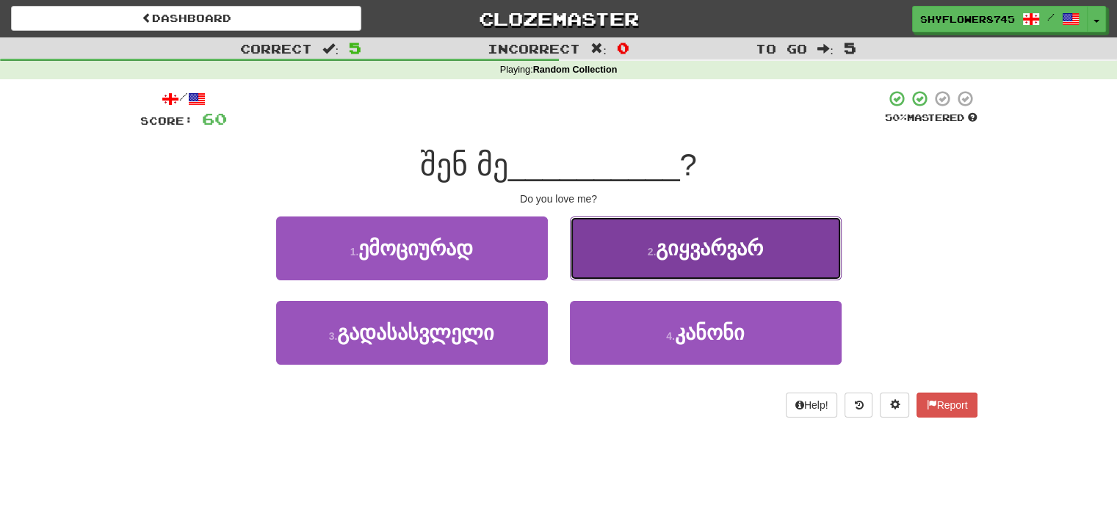
click at [635, 264] on button "2 . გიყვარვარ" at bounding box center [706, 249] width 272 height 64
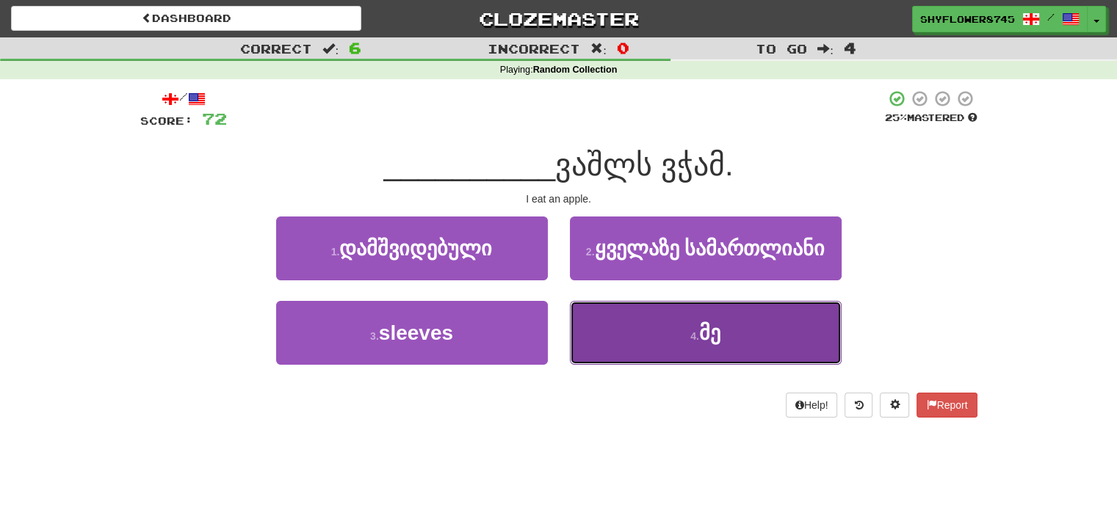
click at [614, 333] on button "4 . მე" at bounding box center [706, 333] width 272 height 64
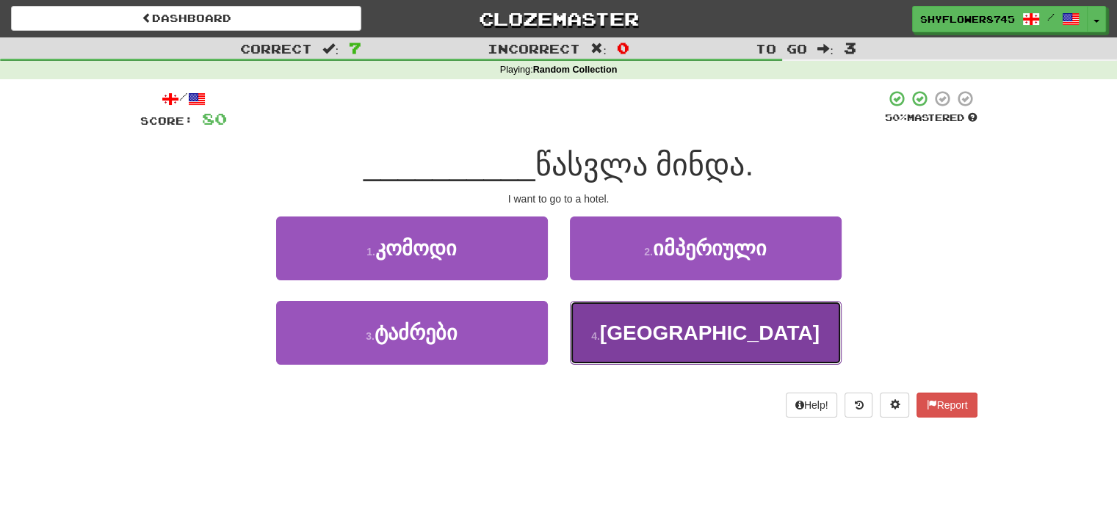
click at [612, 330] on button "4 . [GEOGRAPHIC_DATA]" at bounding box center [706, 333] width 272 height 64
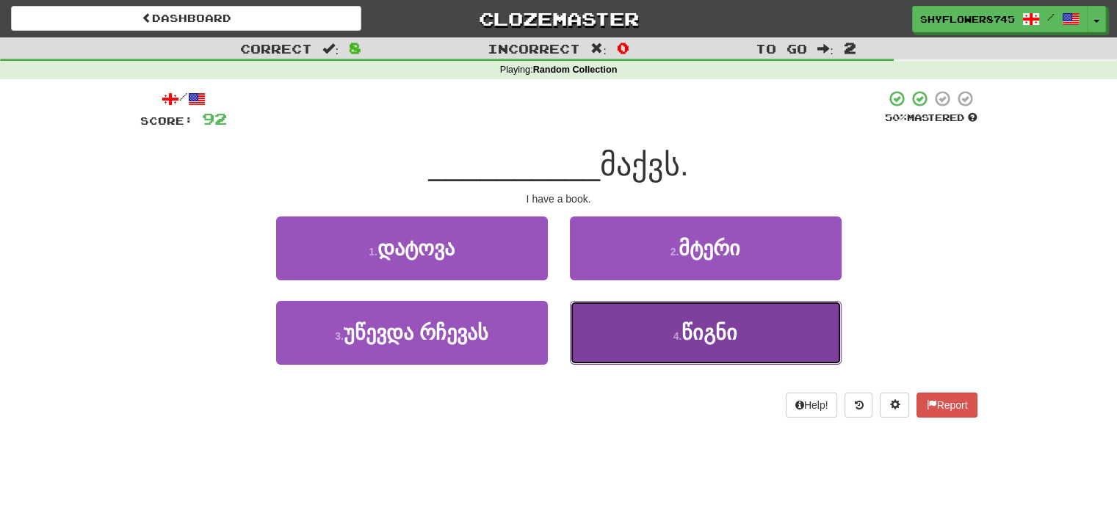
click at [625, 320] on button "4 . წიგნი" at bounding box center [706, 333] width 272 height 64
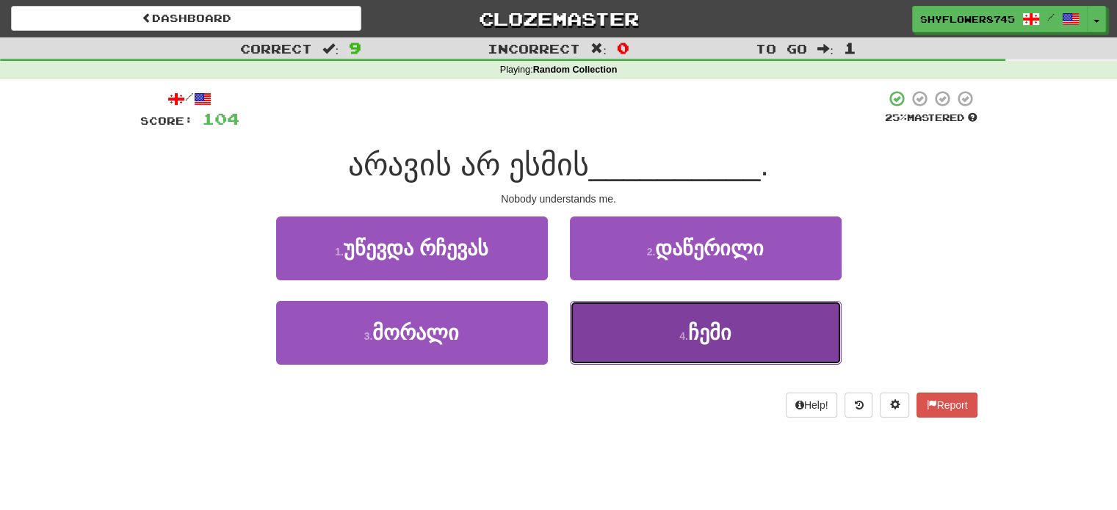
click at [617, 333] on button "4 . ჩემი" at bounding box center [706, 333] width 272 height 64
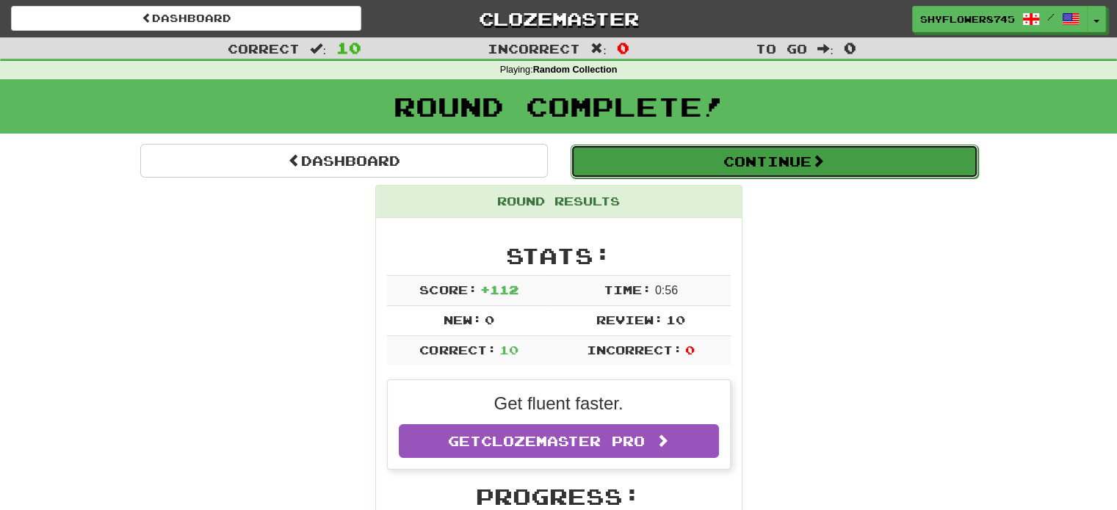
click at [678, 173] on button "Continue" at bounding box center [775, 162] width 408 height 34
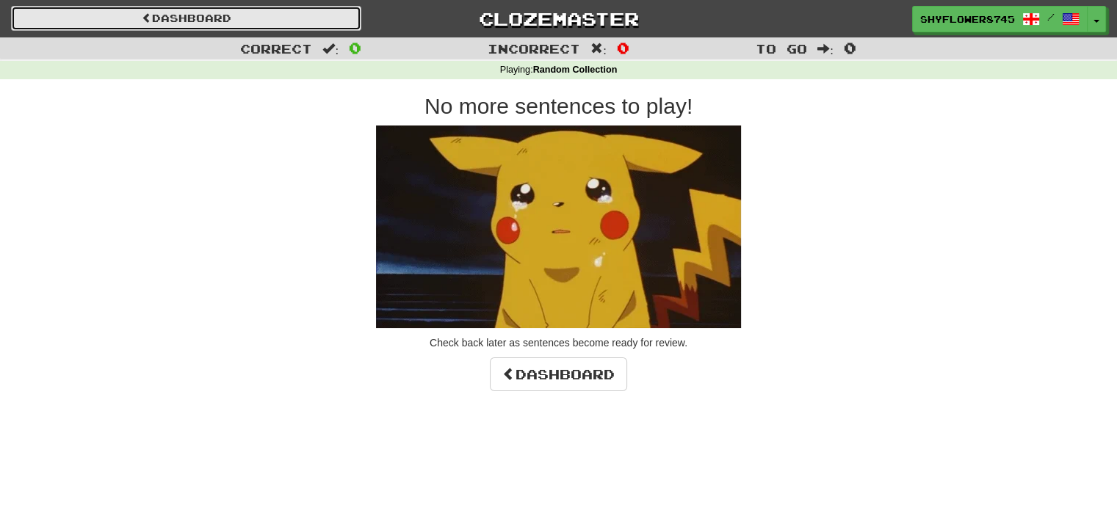
click at [190, 14] on link "Dashboard" at bounding box center [186, 18] width 350 height 25
